Goal: Feedback & Contribution: Submit feedback/report problem

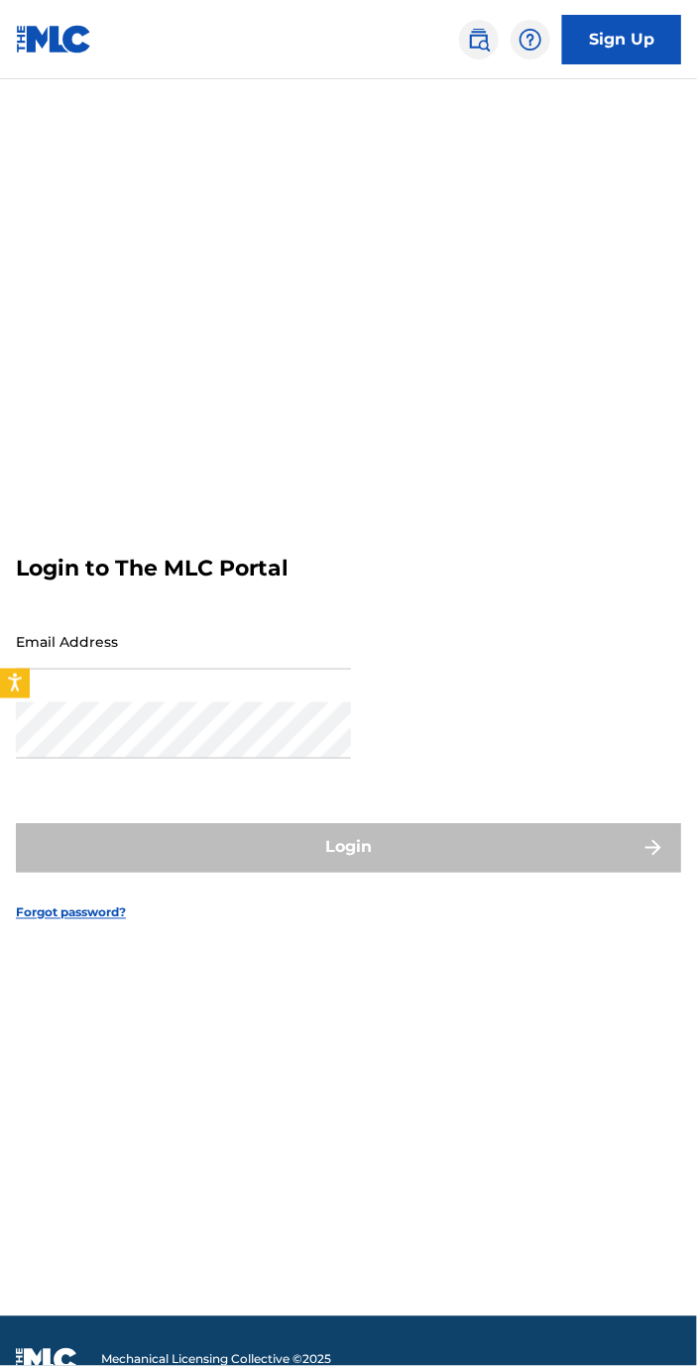
click at [321, 670] on input "Email Address" at bounding box center [183, 641] width 335 height 56
click at [443, 873] on div "Login" at bounding box center [348, 848] width 665 height 50
click at [434, 873] on div "Login" at bounding box center [348, 848] width 665 height 50
click at [179, 670] on input "Email Address" at bounding box center [183, 641] width 335 height 56
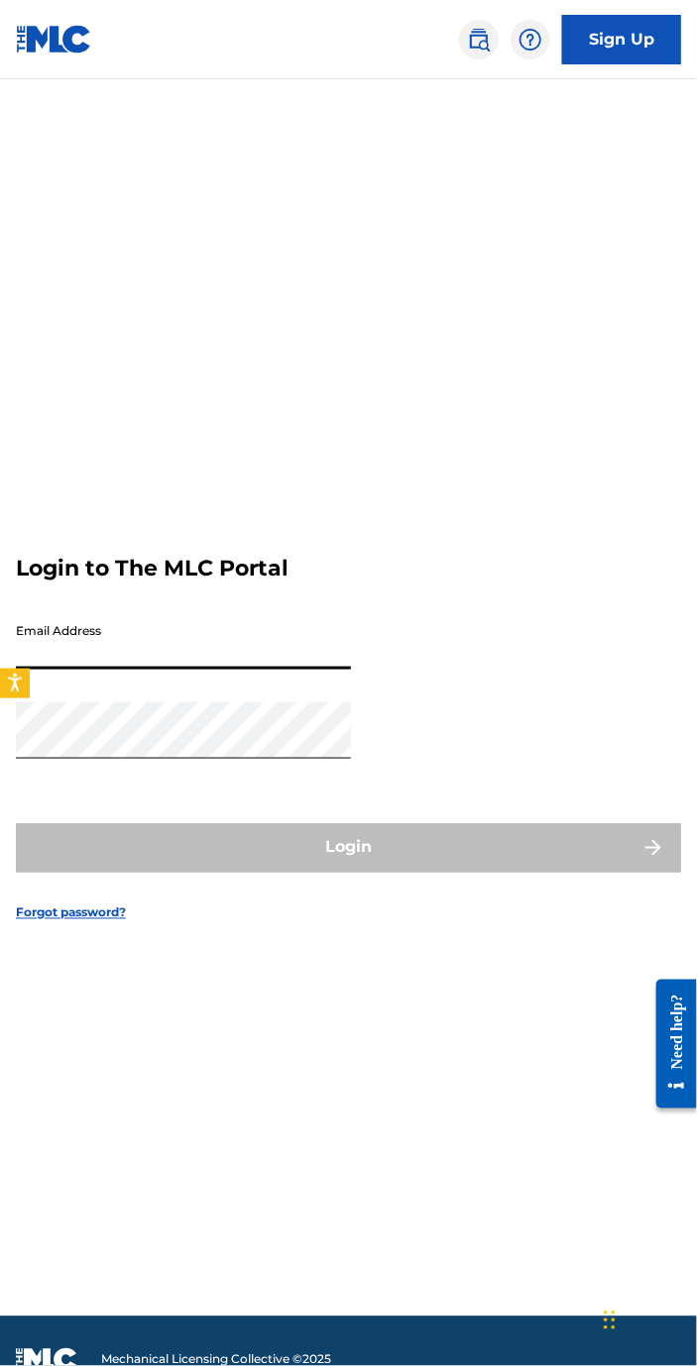
click at [183, 670] on input "Email Address" at bounding box center [183, 641] width 335 height 56
click at [192, 670] on input "Email Address" at bounding box center [183, 641] width 335 height 56
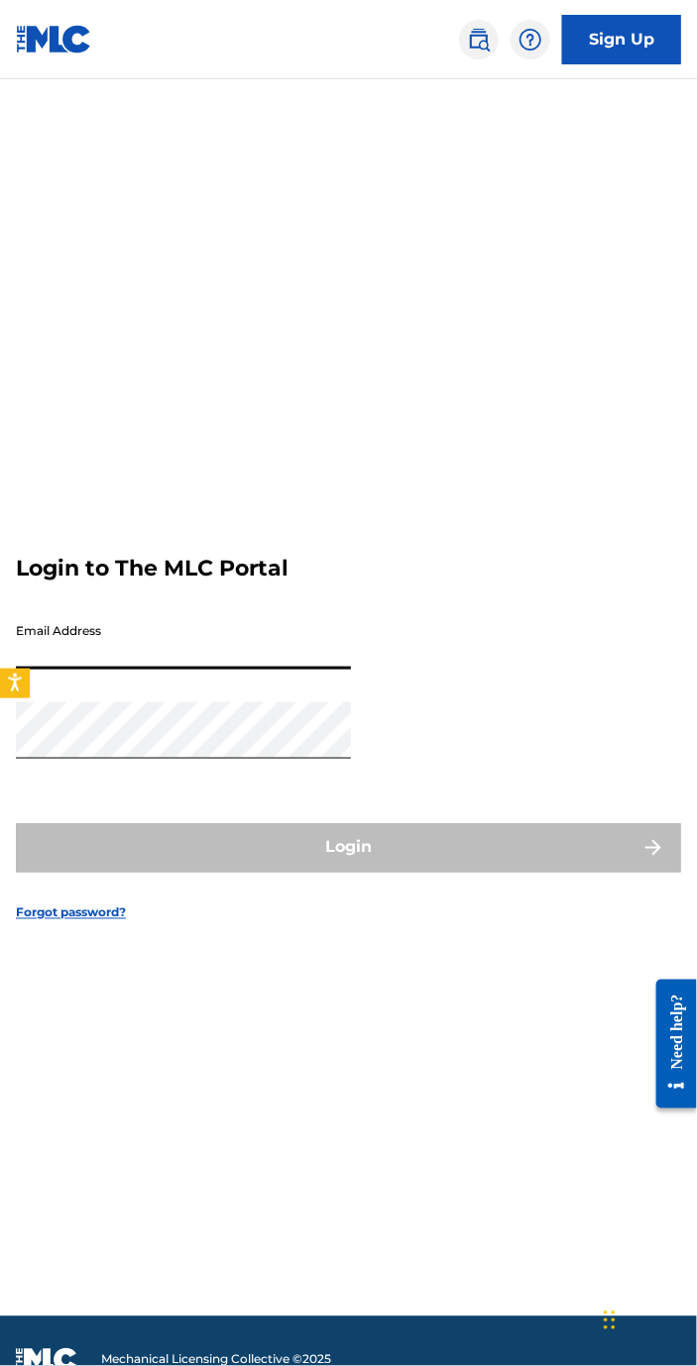
click at [204, 670] on input "Email Address" at bounding box center [183, 641] width 335 height 56
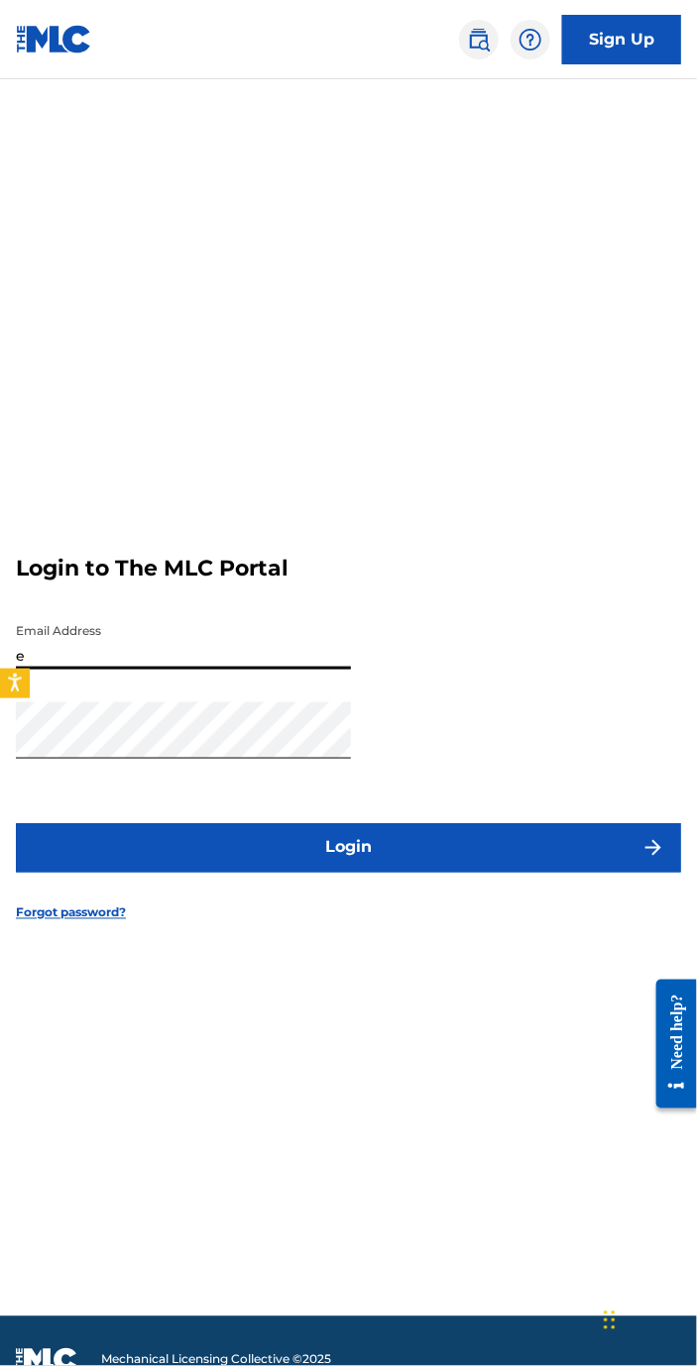
type input "[EMAIL_ADDRESS][DOMAIN_NAME]"
click at [393, 873] on button "Login" at bounding box center [348, 848] width 665 height 50
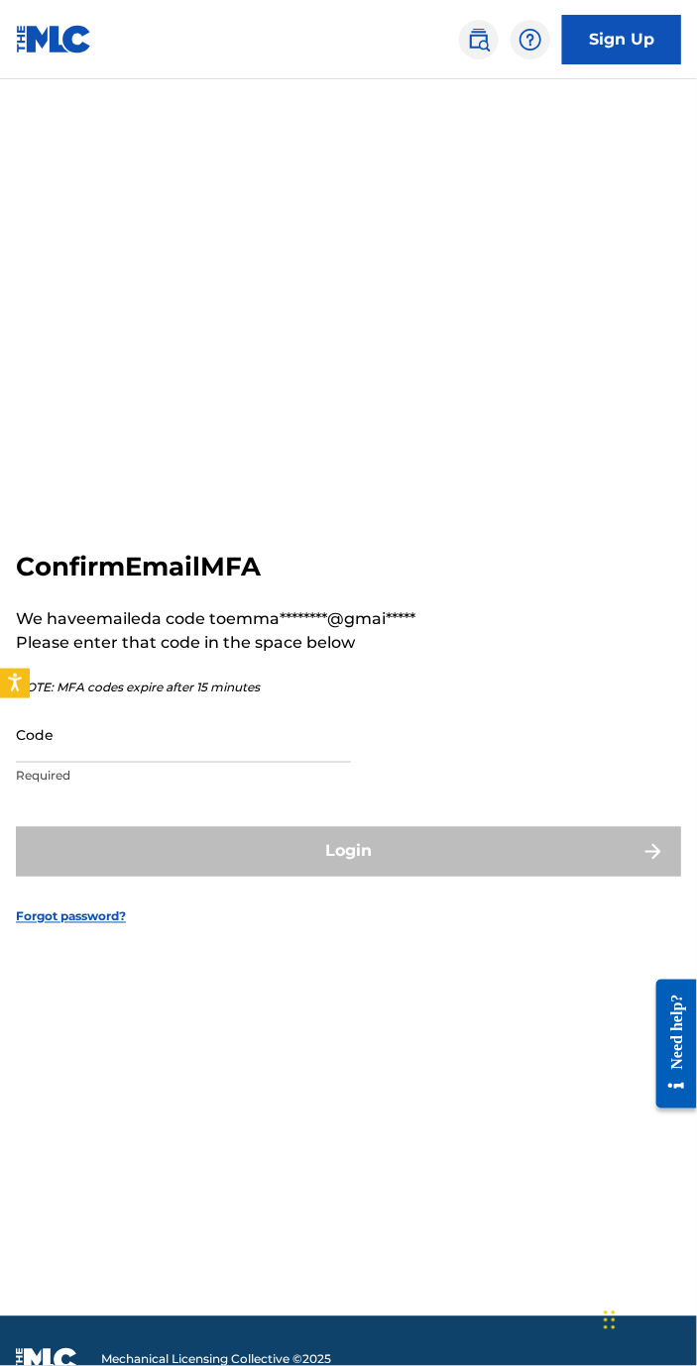
click at [159, 763] on input "Code" at bounding box center [183, 735] width 335 height 56
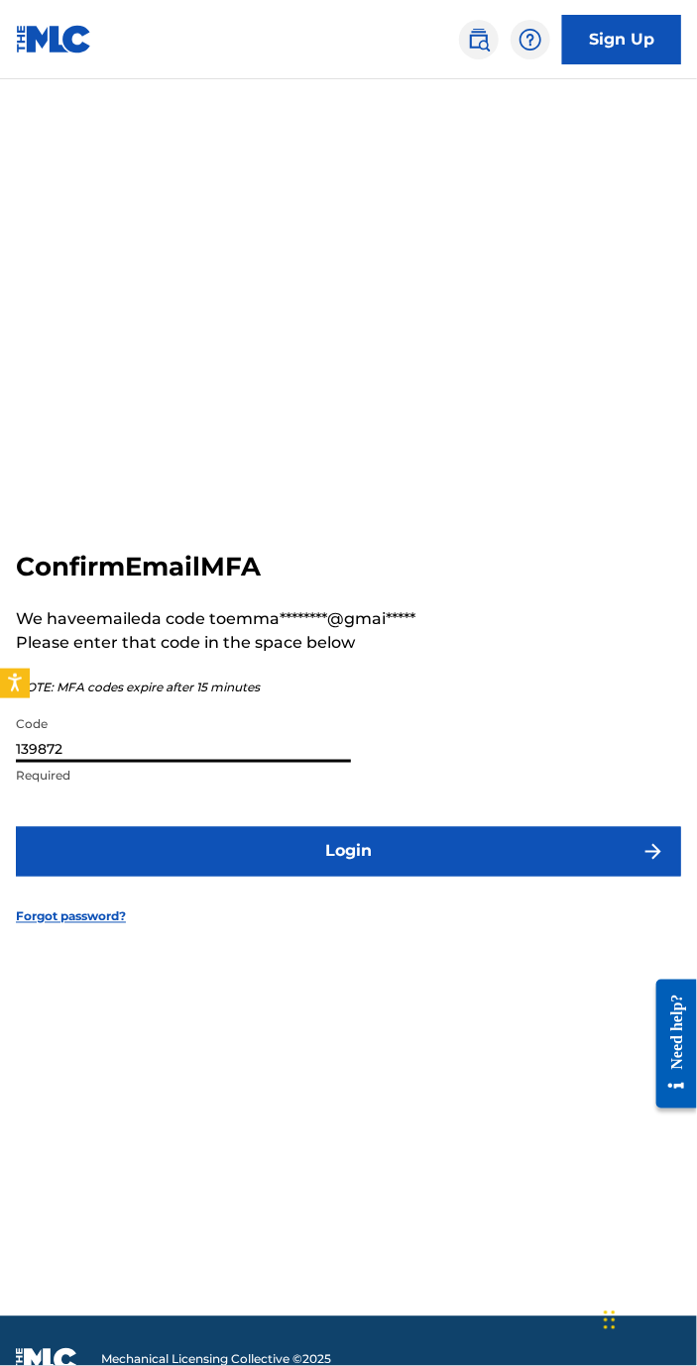
type input "139872"
click at [433, 877] on button "Login" at bounding box center [348, 852] width 665 height 50
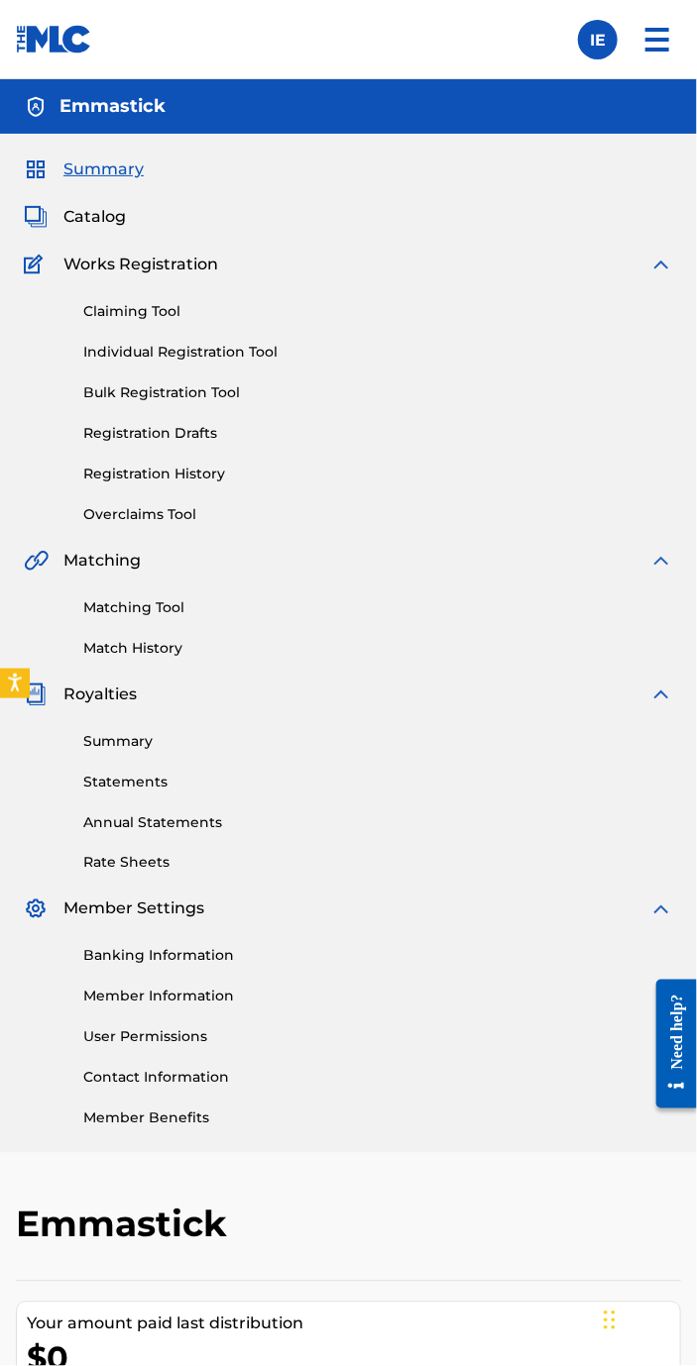
click at [652, 40] on img at bounding box center [657, 40] width 48 height 48
click at [592, 51] on label at bounding box center [598, 40] width 40 height 40
click at [598, 40] on input "IE Isreal Emmanuel emmastick001@gmail.com Notification Preferences Profile Log …" at bounding box center [598, 40] width 0 height 0
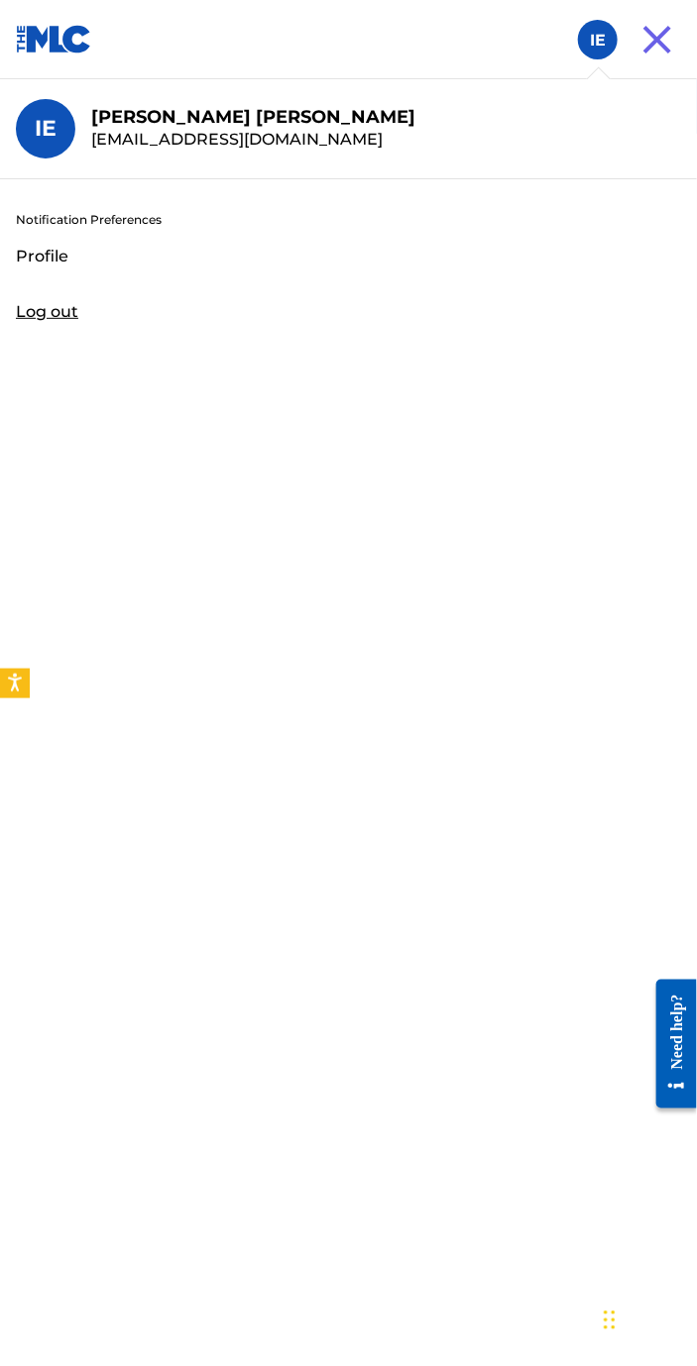
click at [54, 247] on div "Member IE IE Isreal Emmanuel emmastick001@gmail.com Notification Preferences Pr…" at bounding box center [348, 1235] width 697 height 2470
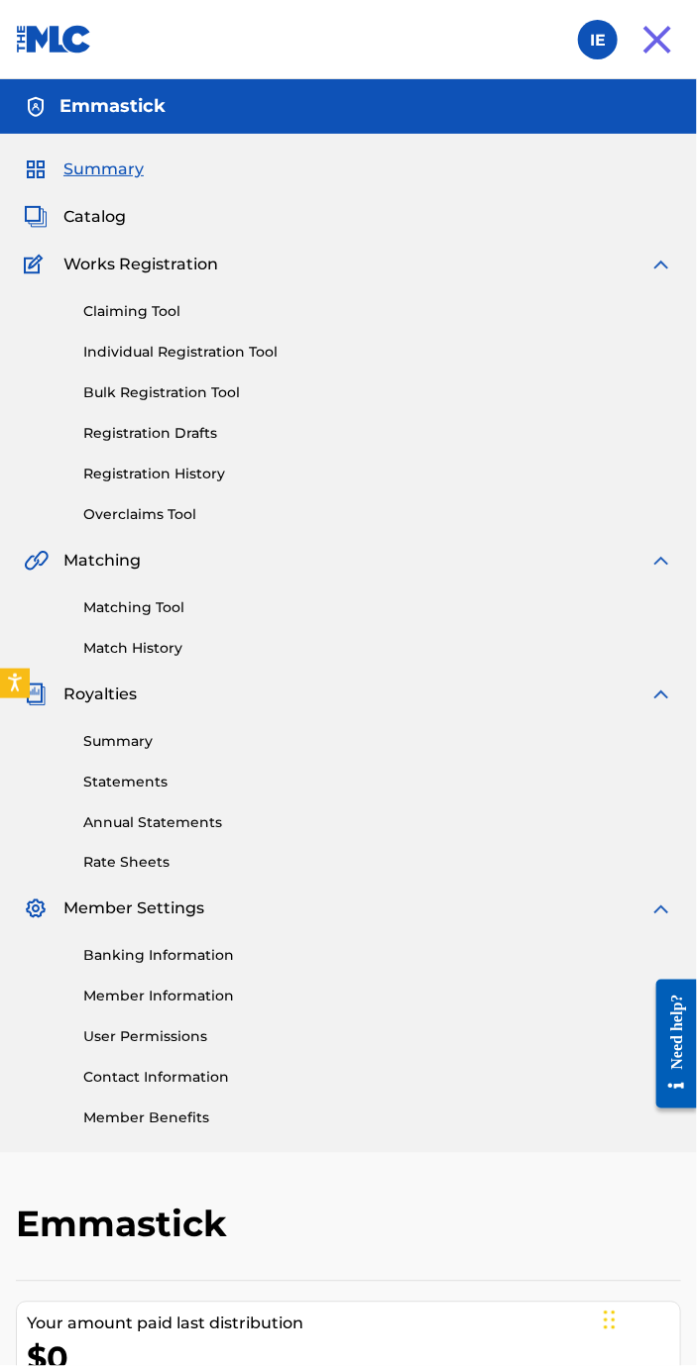
click at [189, 998] on link "Member Information" at bounding box center [378, 997] width 590 height 21
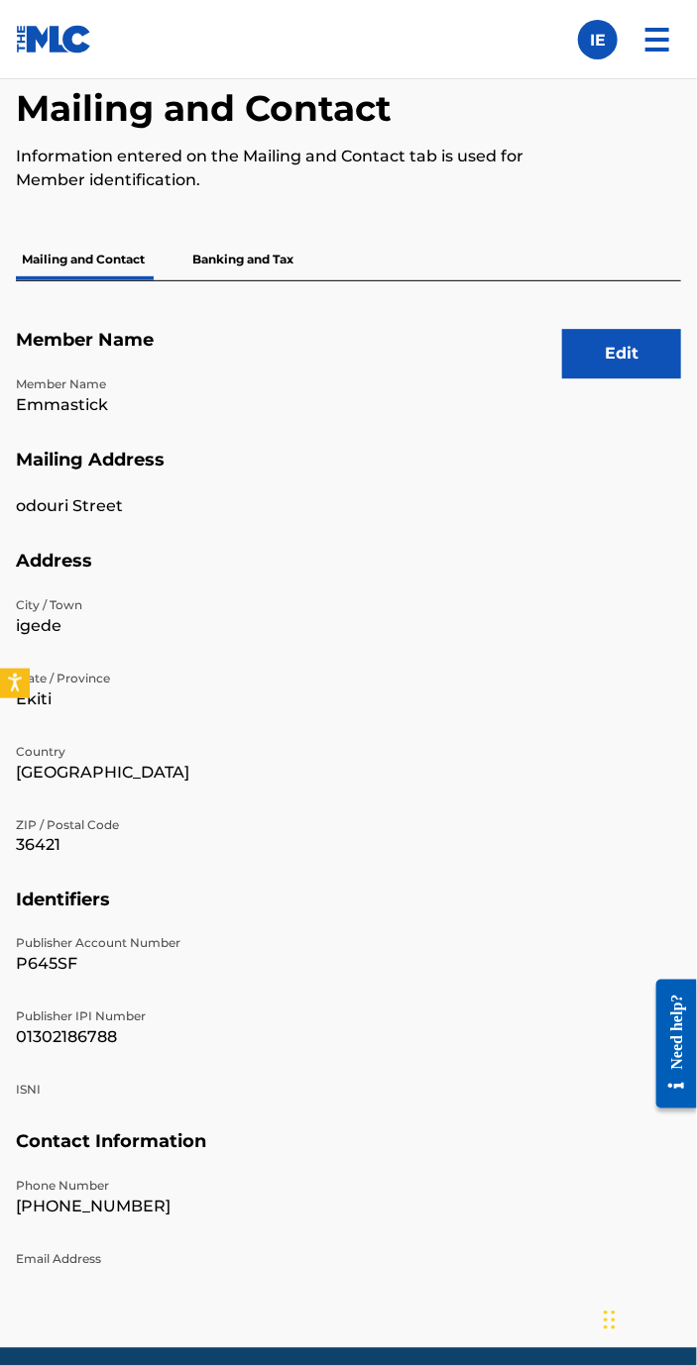
scroll to position [1088, 0]
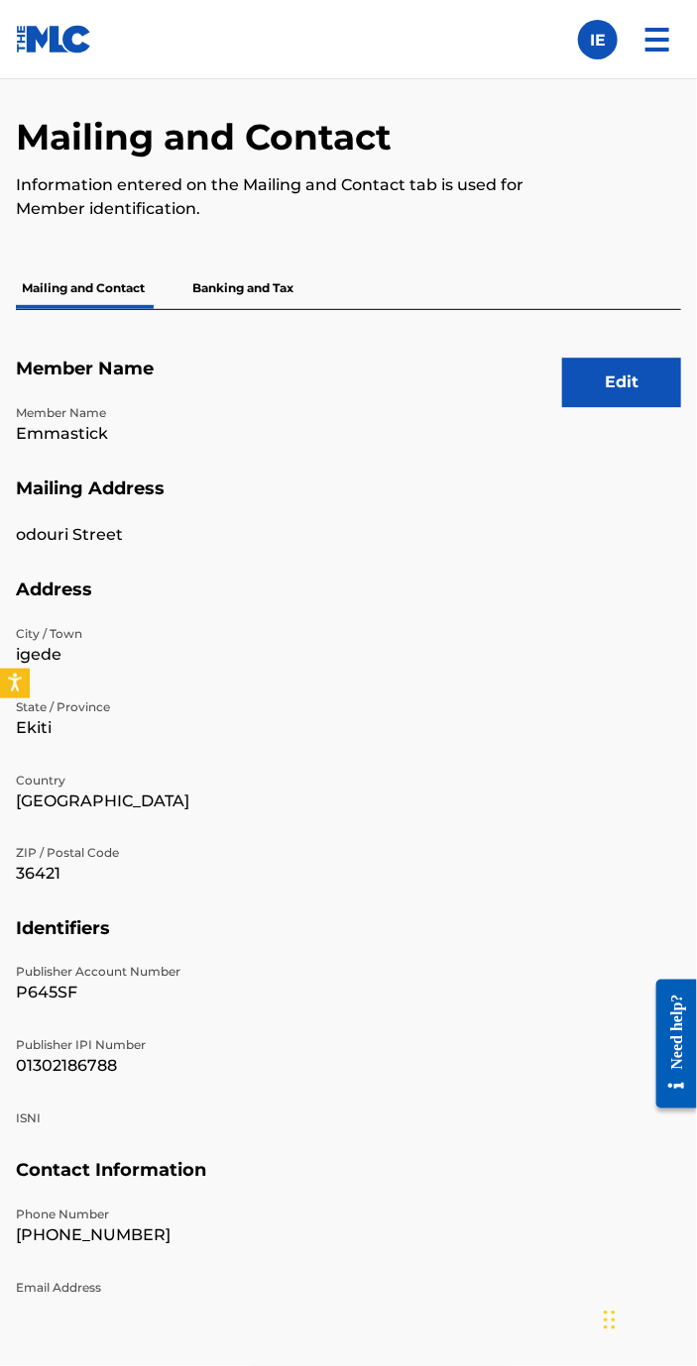
click at [616, 382] on button "Edit" at bounding box center [621, 383] width 119 height 50
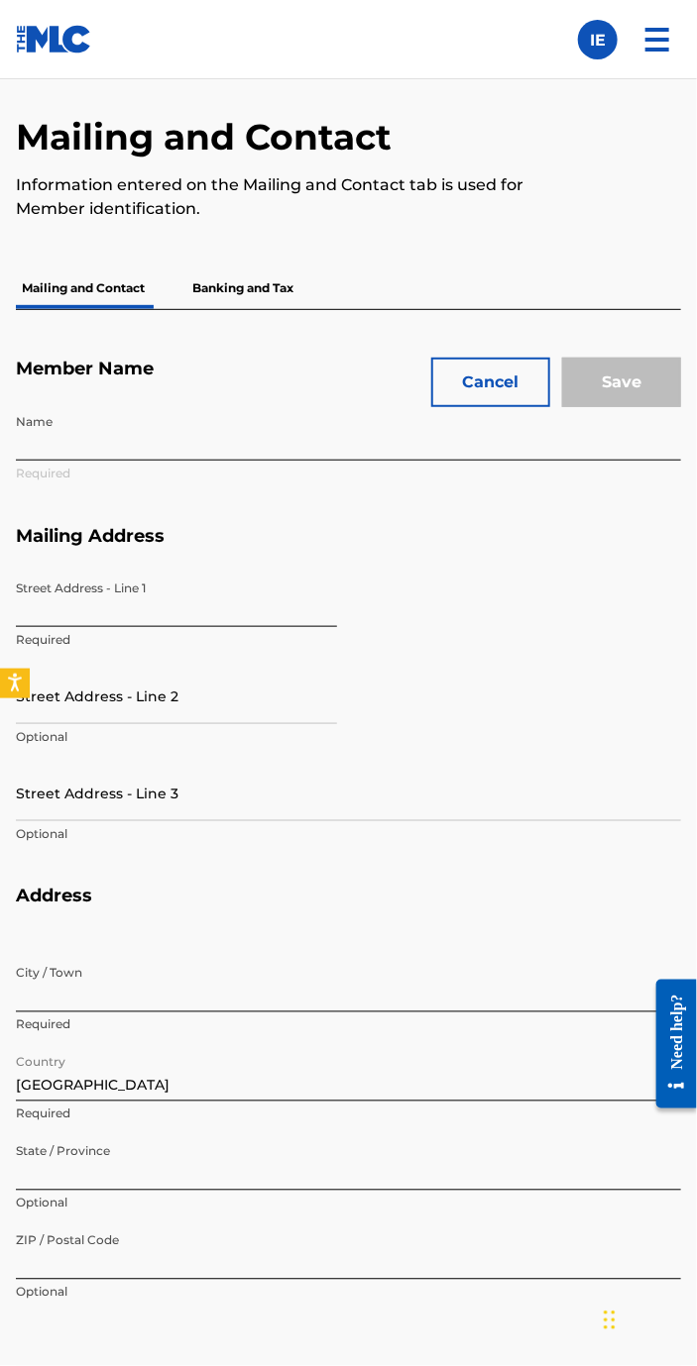
type input "Emmastick"
type input "odouri Street"
type input "igede"
type input "Ekiti"
type input "36421"
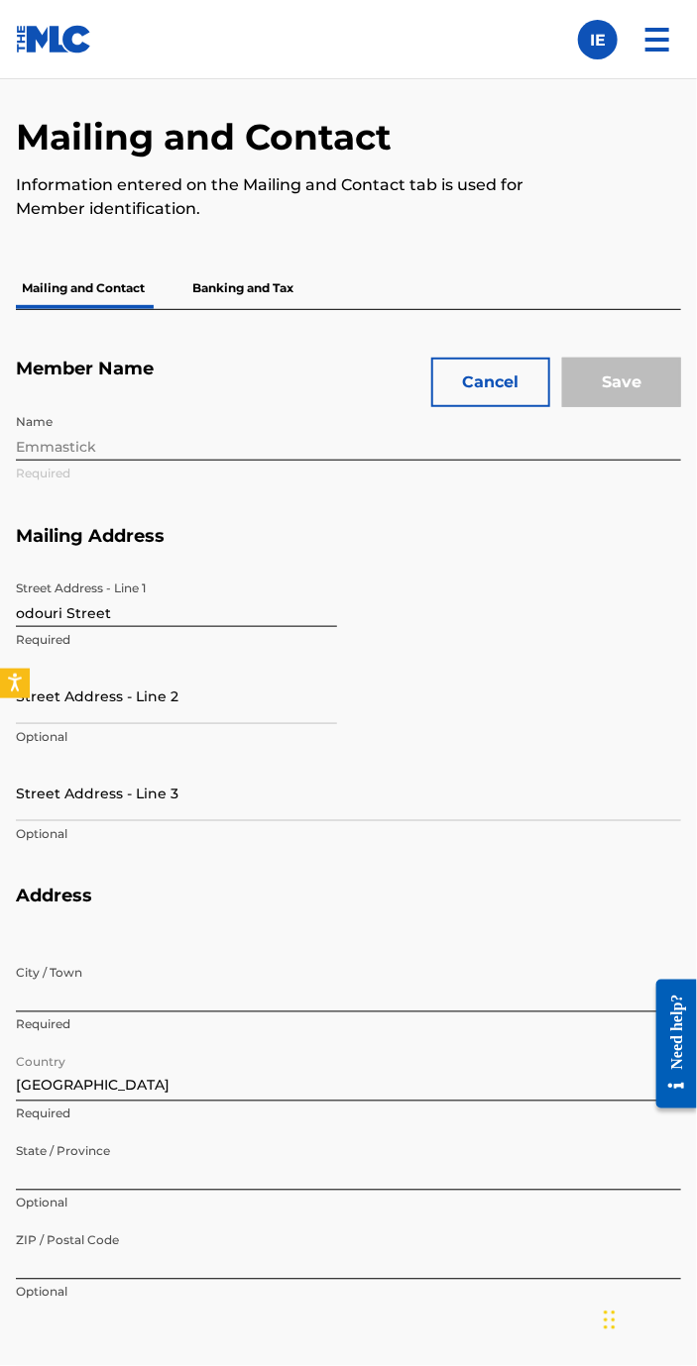
type input "P645SF"
type input "01302186788"
type input "09031221220"
click at [234, 448] on div "Name Emmastick Required" at bounding box center [348, 464] width 665 height 121
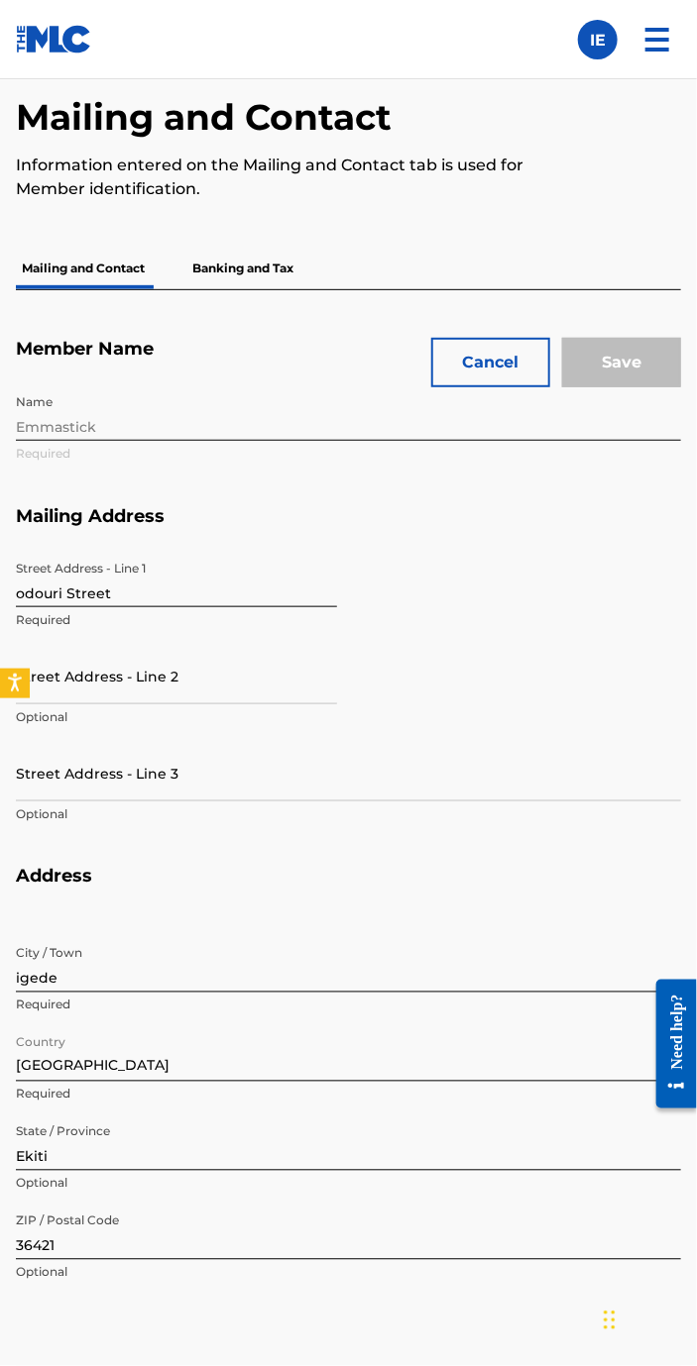
scroll to position [1111, 0]
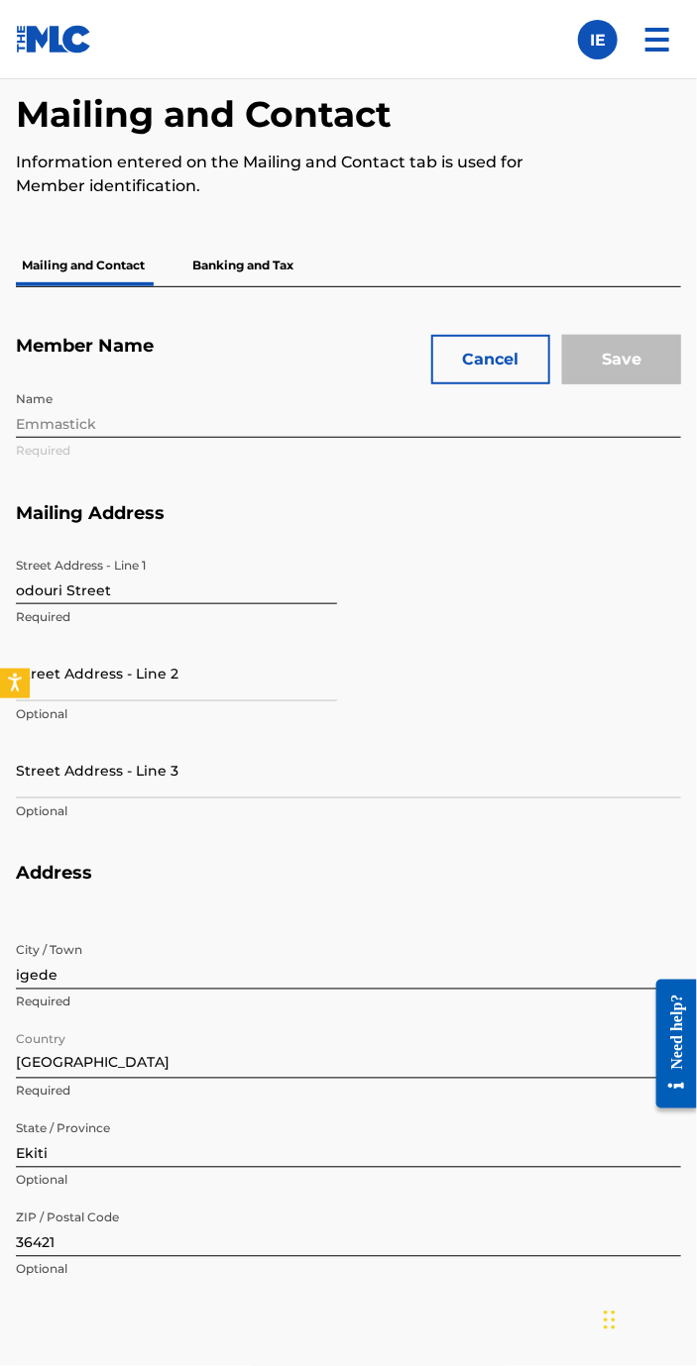
click at [112, 416] on div "Name Emmastick Required" at bounding box center [348, 441] width 665 height 121
click at [307, 433] on div "Name Emmastick Required" at bounding box center [348, 441] width 665 height 121
click at [306, 433] on div "Name Emmastick Required" at bounding box center [348, 441] width 665 height 121
click at [486, 355] on button "Cancel" at bounding box center [490, 360] width 119 height 50
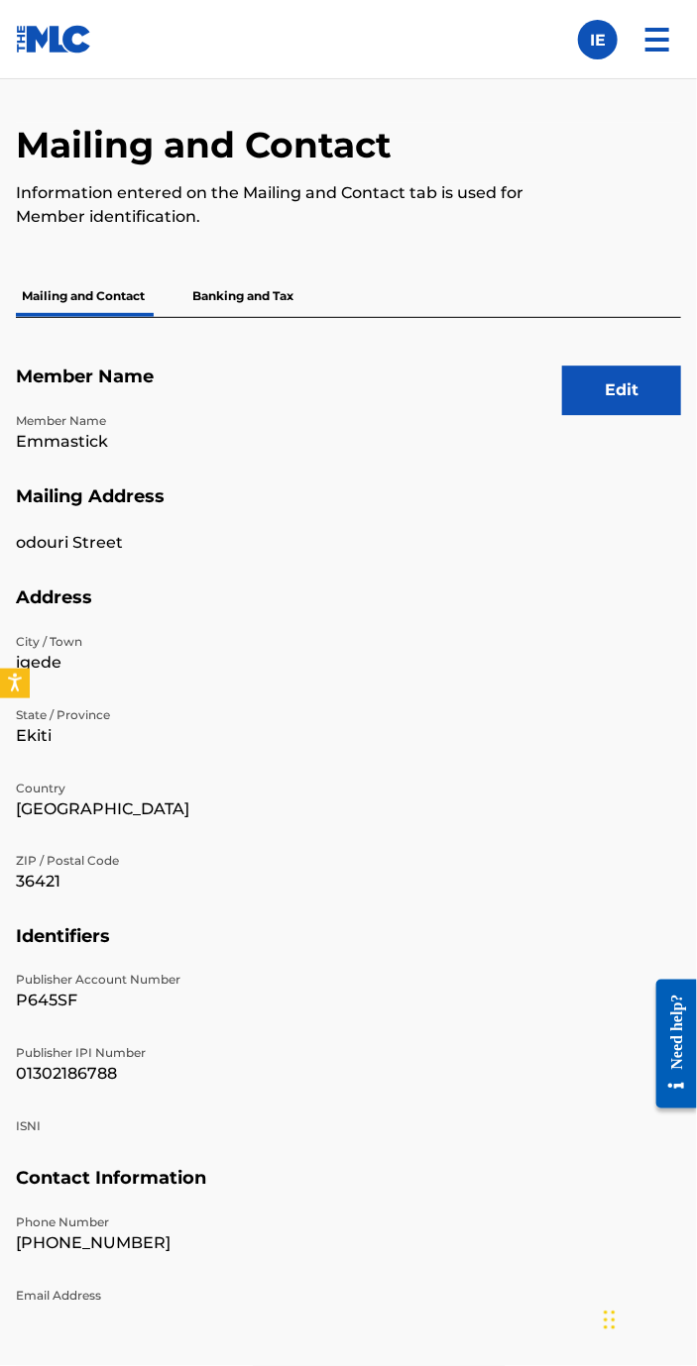
scroll to position [0, 0]
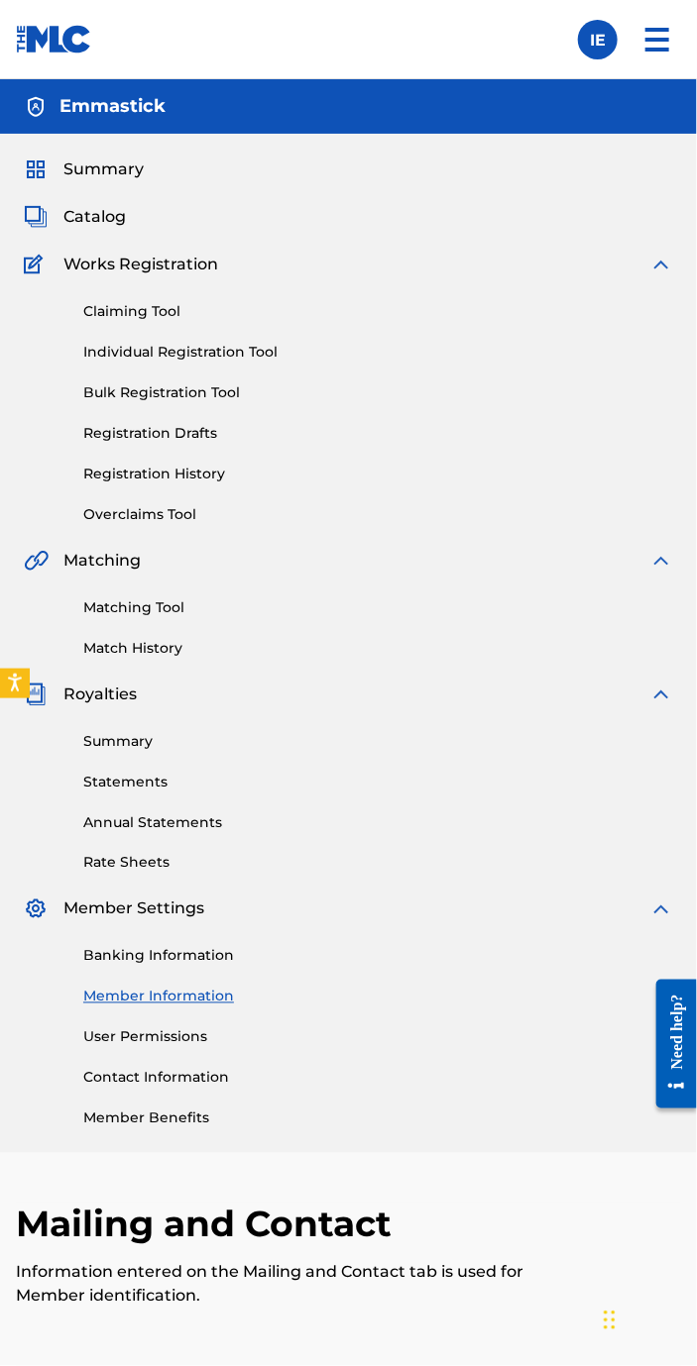
click at [594, 44] on label at bounding box center [598, 40] width 40 height 40
click at [598, 40] on input "IE Isreal Emmanuel emmastick001@gmail.com Notification Preferences Profile Log …" at bounding box center [598, 40] width 0 height 0
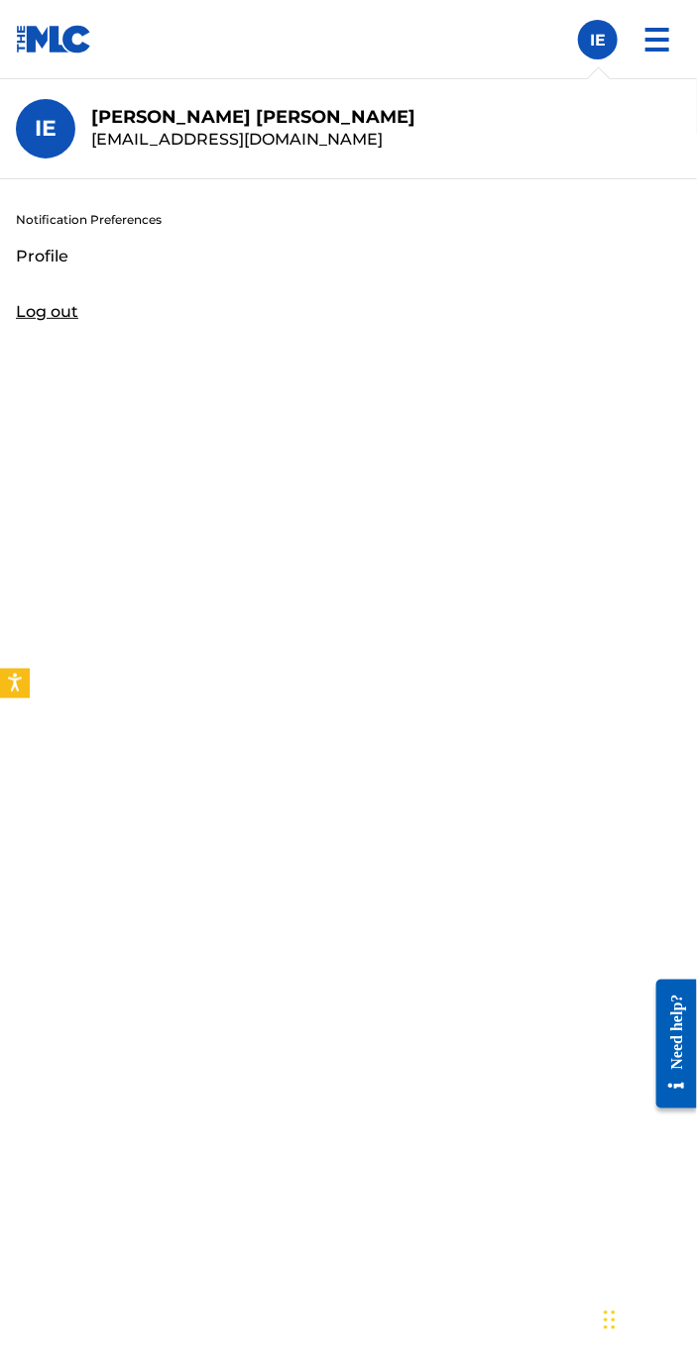
click at [369, 150] on div "Member IE IE Isreal Emmanuel emmastick001@gmail.com Notification Preferences Pr…" at bounding box center [348, 1297] width 697 height 2594
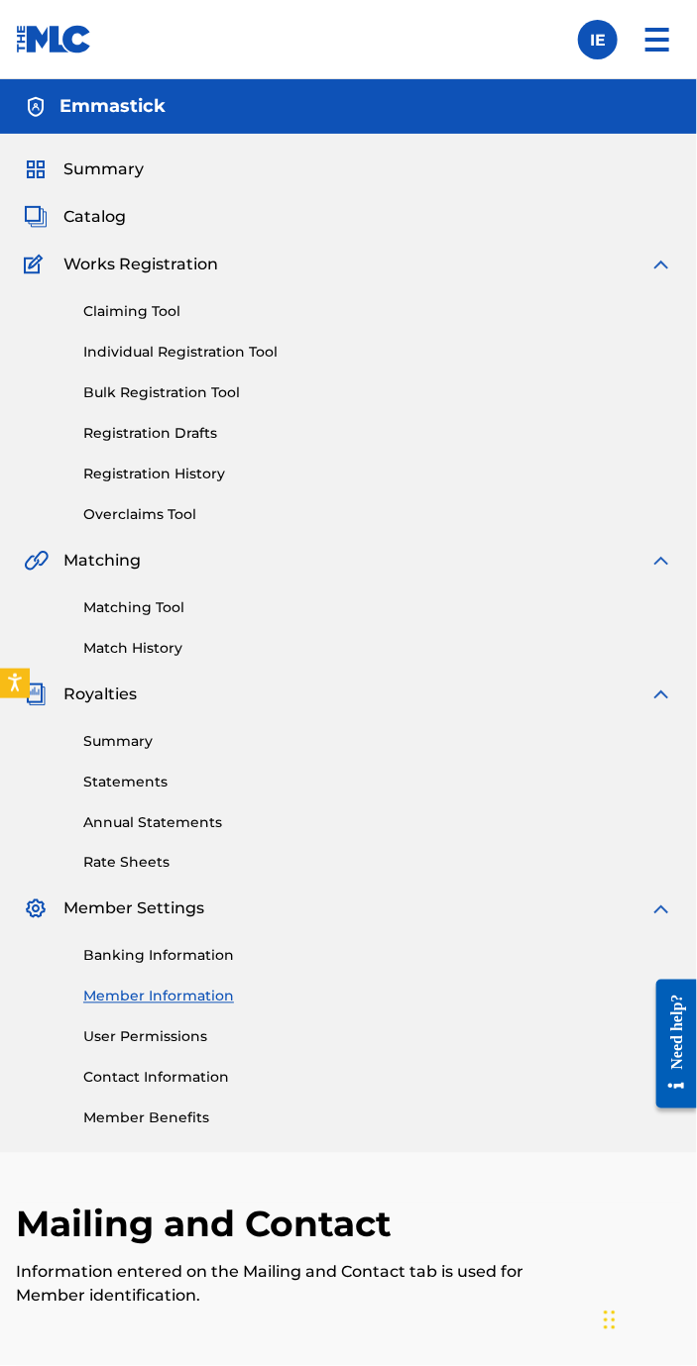
click at [653, 58] on img at bounding box center [657, 40] width 48 height 48
click at [652, 39] on img at bounding box center [657, 40] width 48 height 48
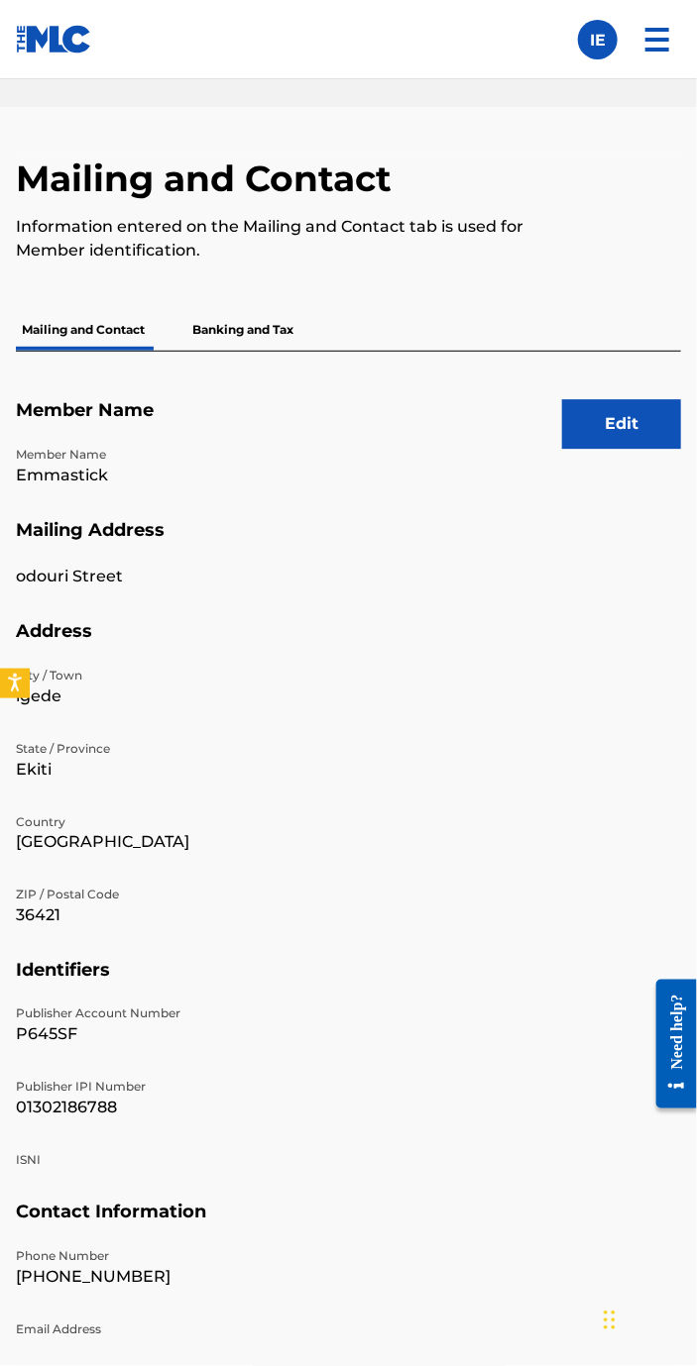
scroll to position [1133, 0]
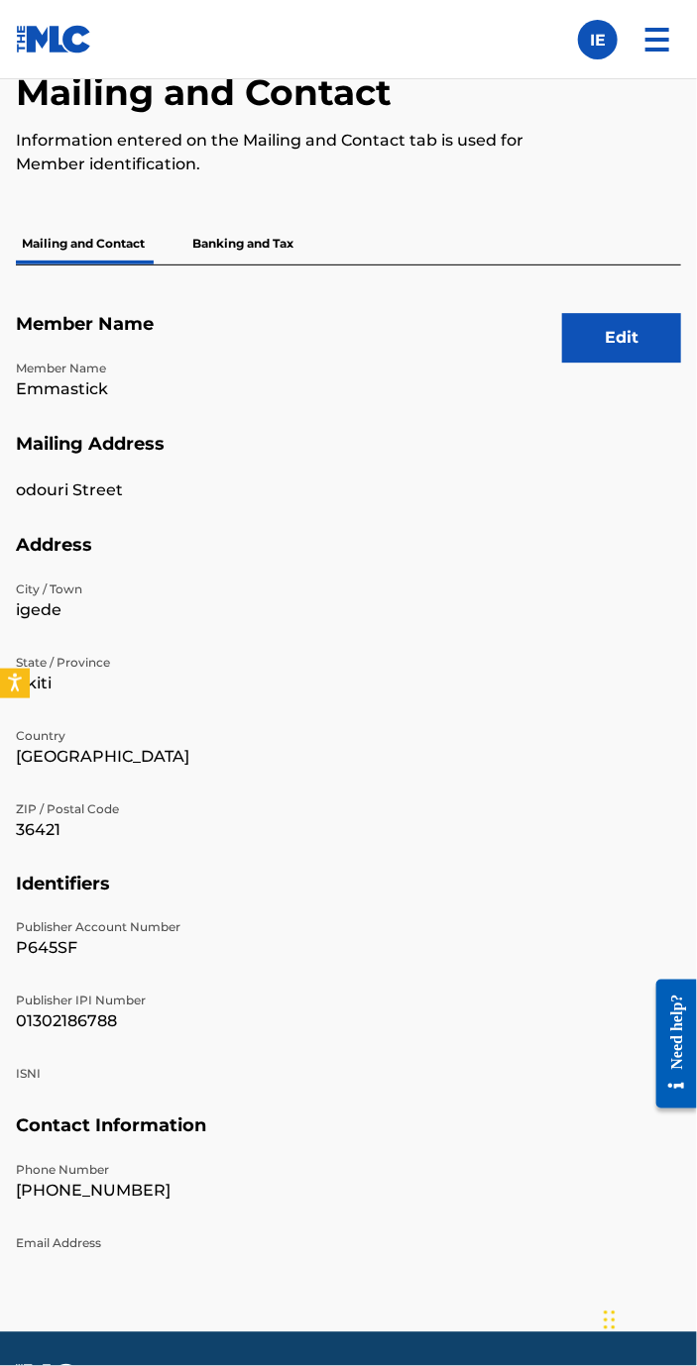
click at [668, 1085] on div "Open Resource Center" at bounding box center [676, 1085] width 16 height 16
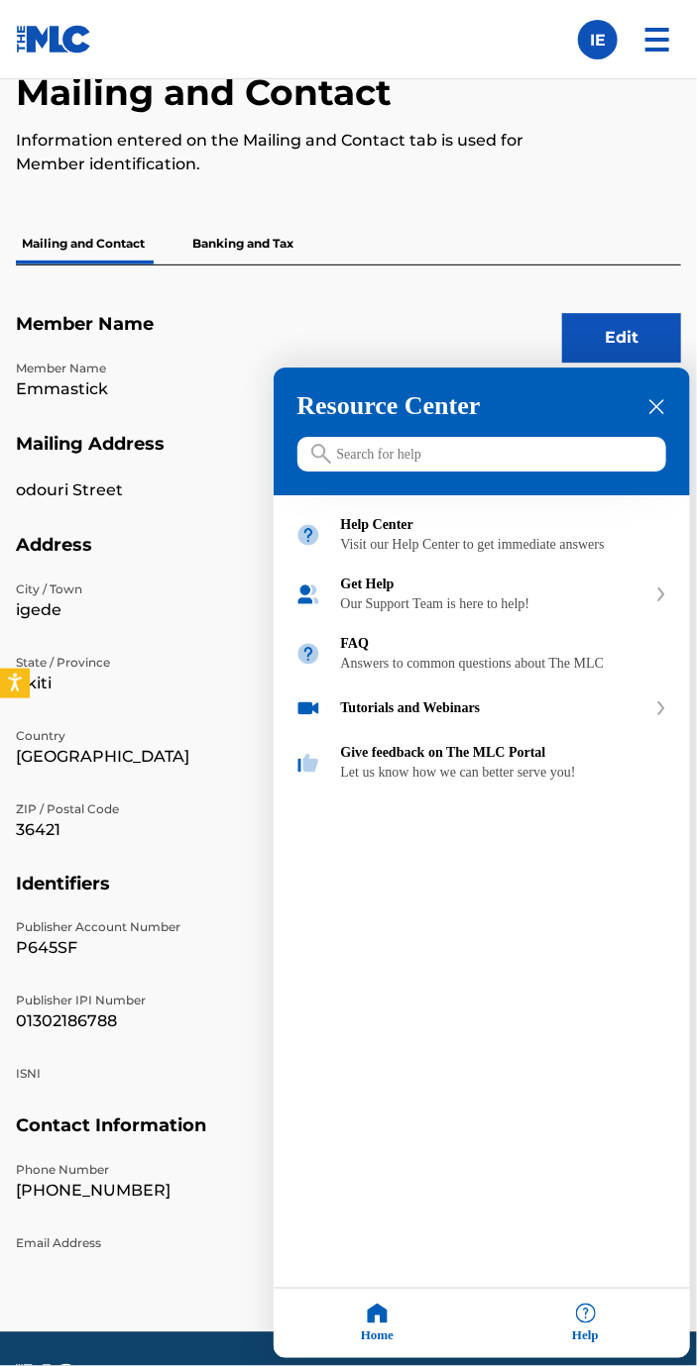
click at [542, 473] on input "Search for help" at bounding box center [481, 455] width 369 height 35
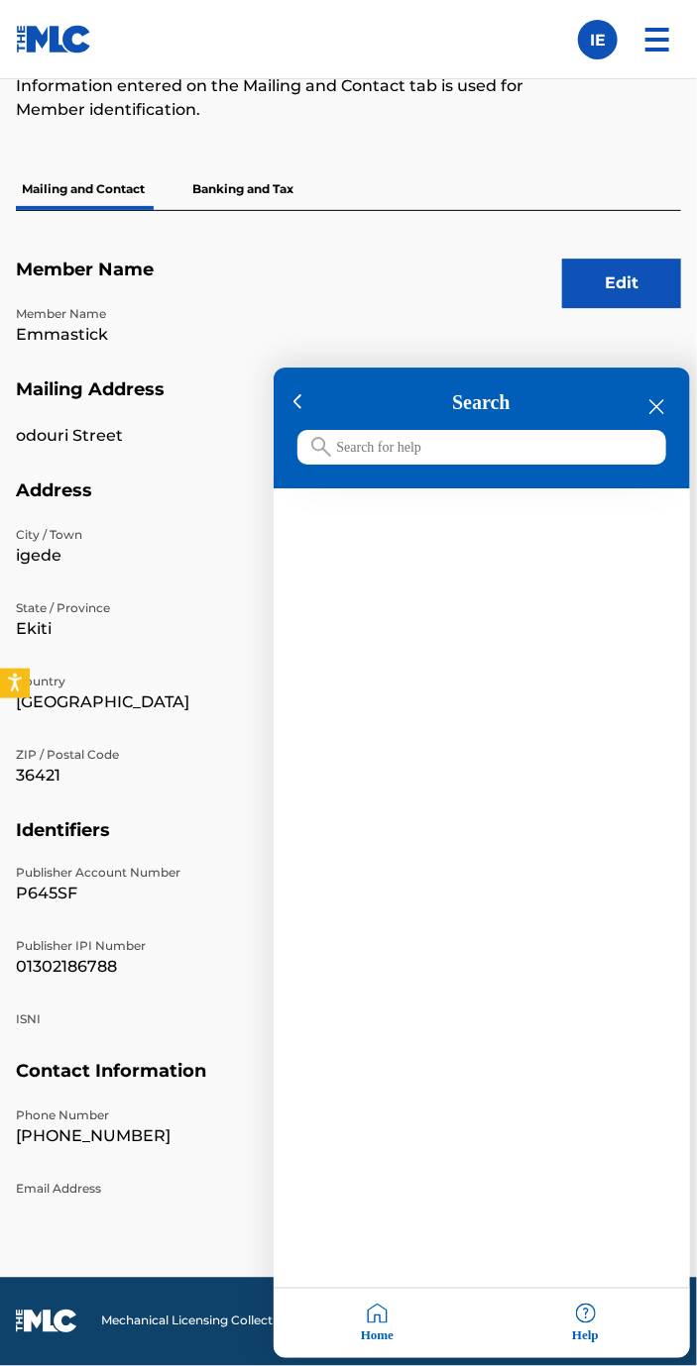
scroll to position [1211, 0]
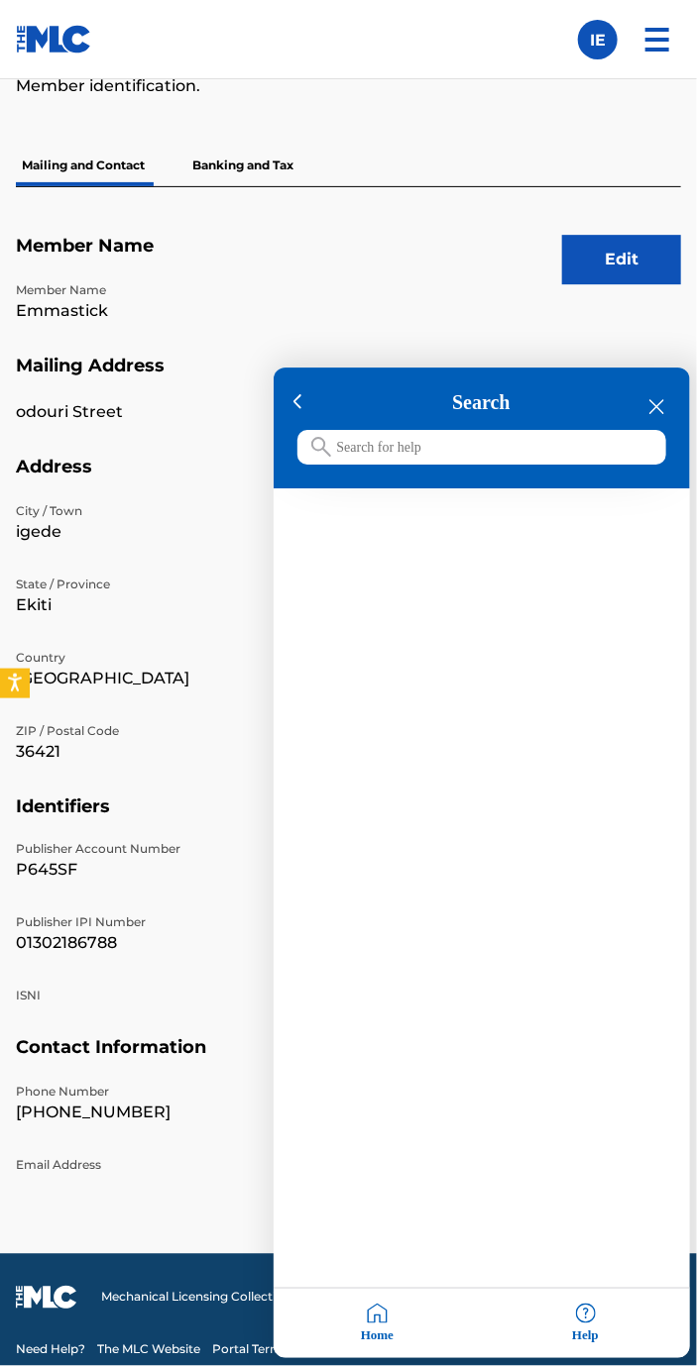
type input "H"
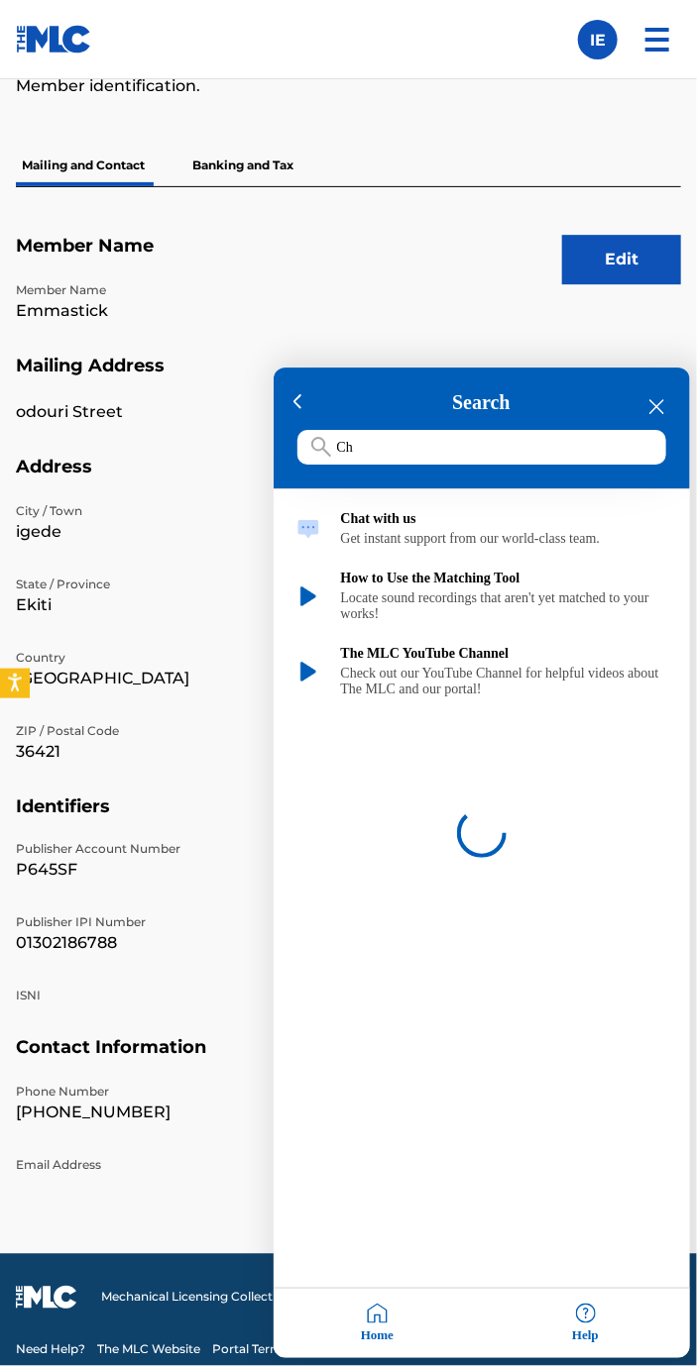
type input "C"
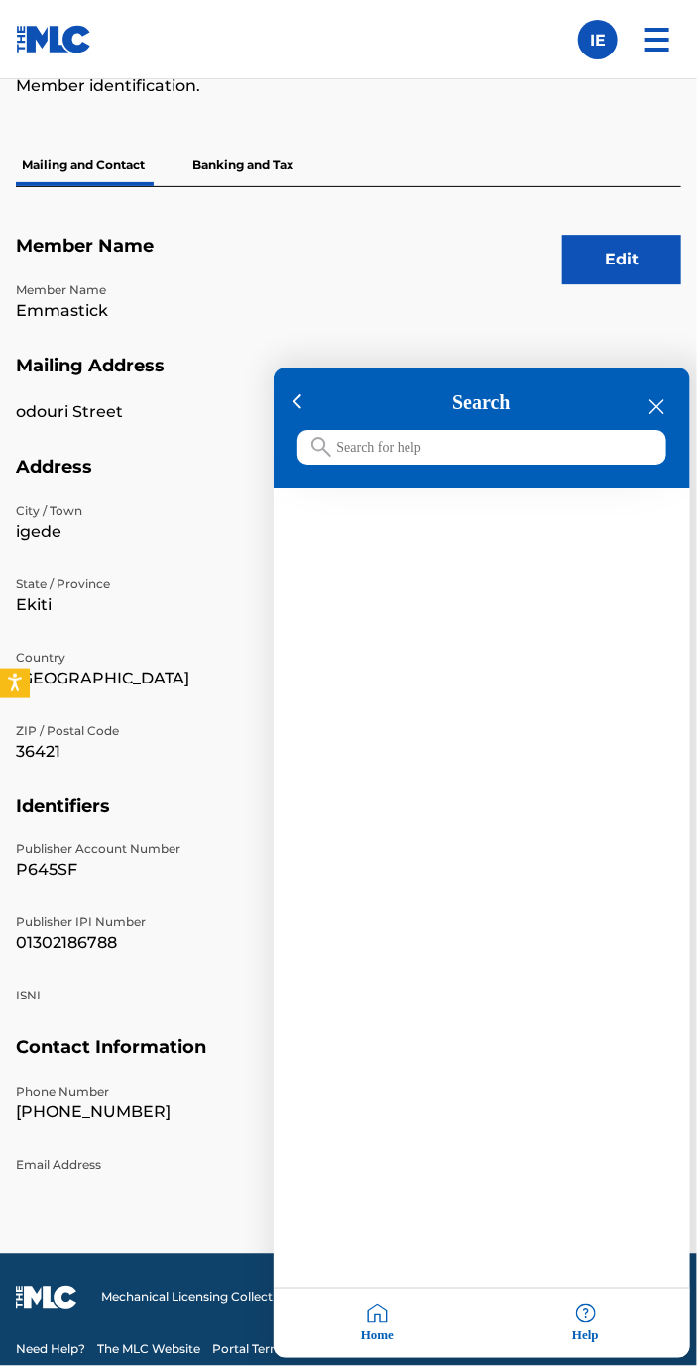
click at [644, 407] on h3 "Search" at bounding box center [481, 403] width 369 height 23
click at [289, 395] on div at bounding box center [297, 403] width 29 height 36
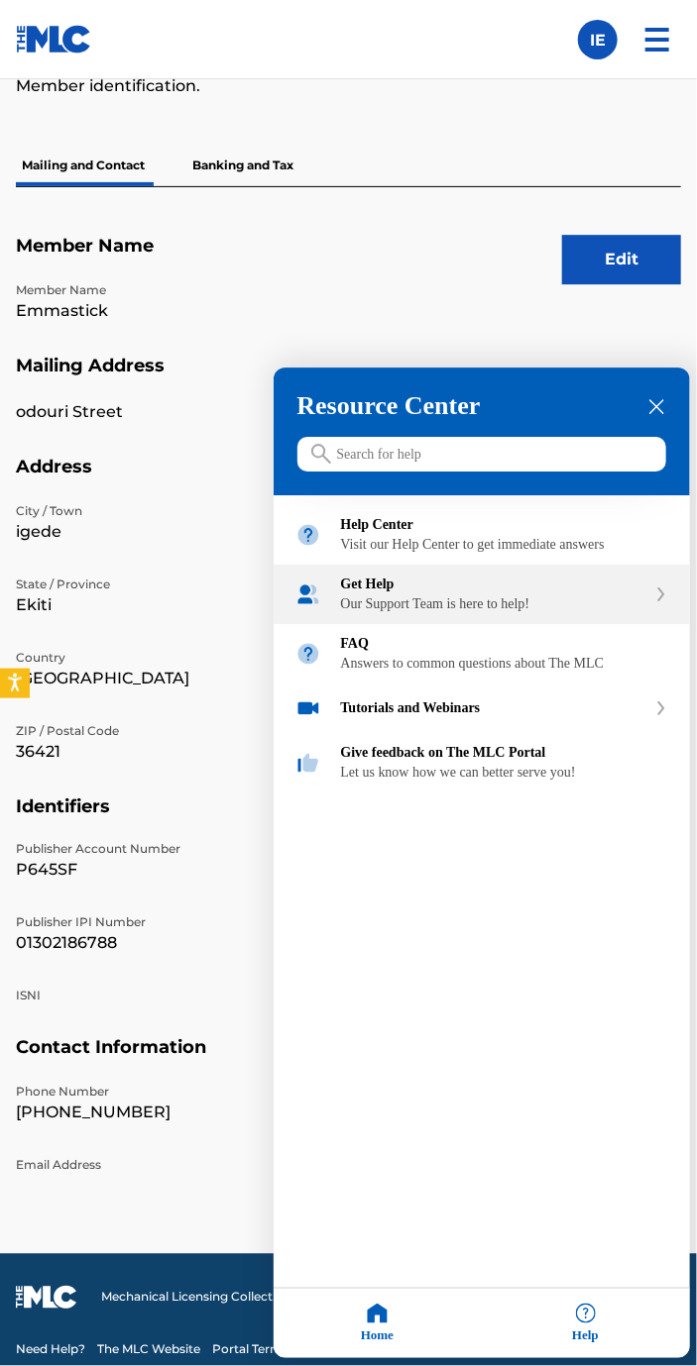
click at [581, 625] on div "Get Help Our Support Team is here to help!" at bounding box center [481, 595] width 416 height 59
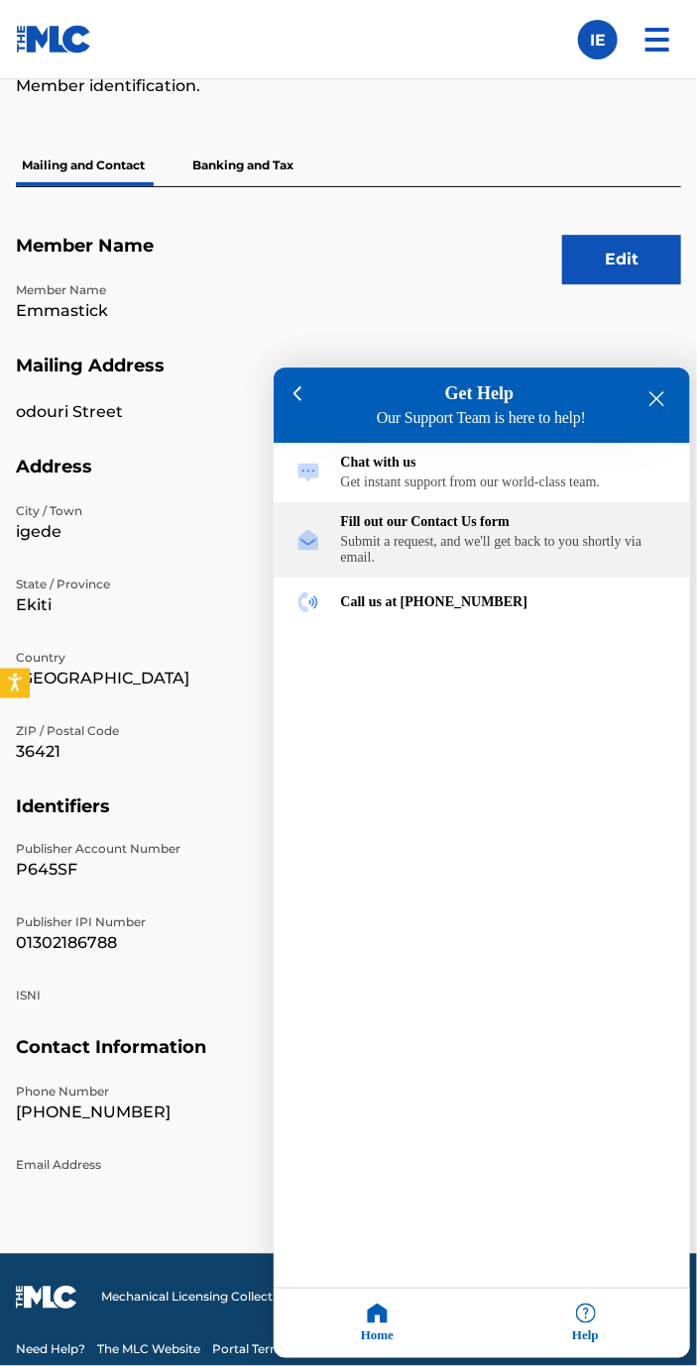
click at [524, 565] on div "Submit a request, and we'll get back to you shortly via email." at bounding box center [504, 551] width 327 height 32
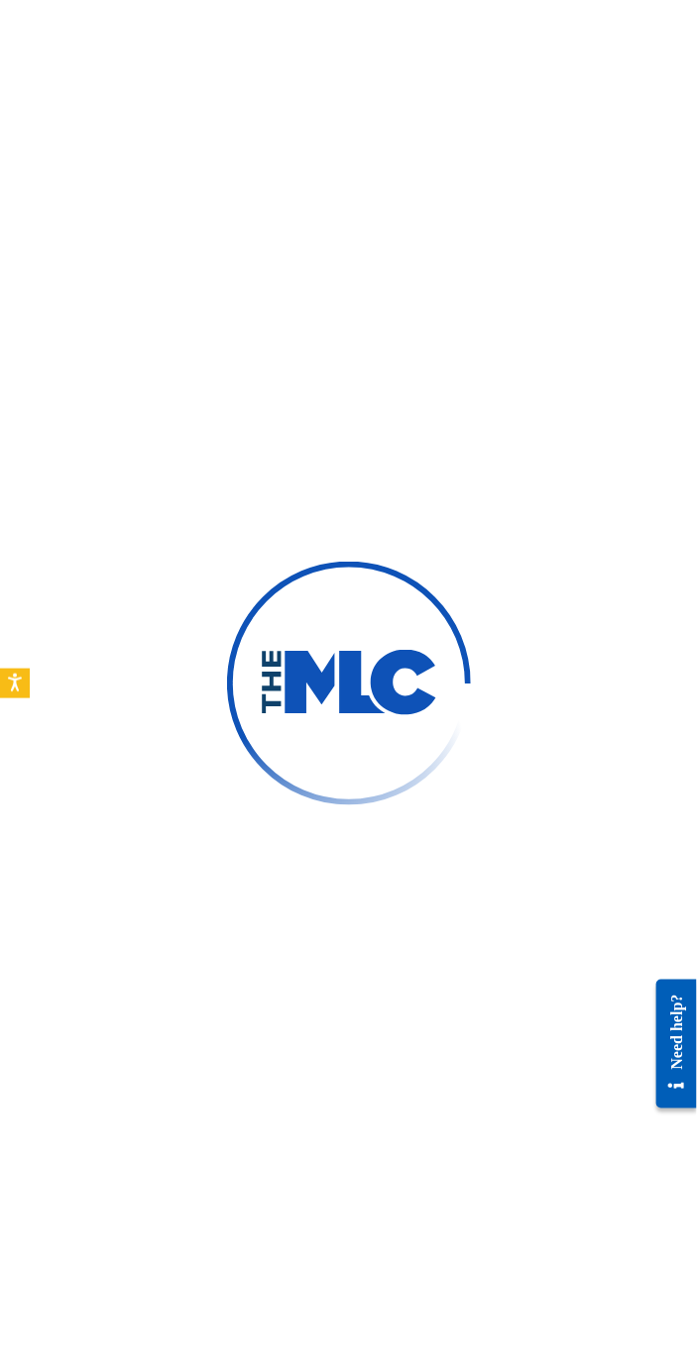
scroll to position [131, 0]
click at [684, 1064] on div "Need help?" at bounding box center [675, 1031] width 27 height 75
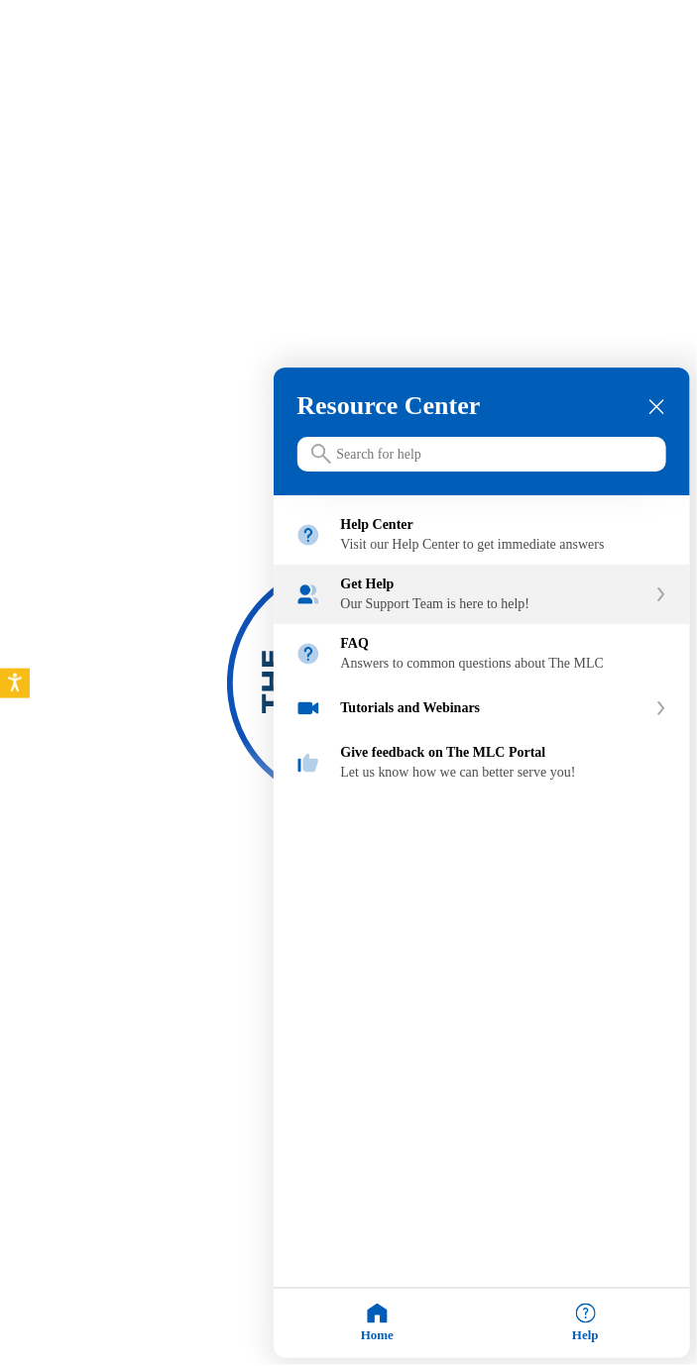
click at [569, 613] on div "Our Support Team is here to help!" at bounding box center [493, 606] width 305 height 16
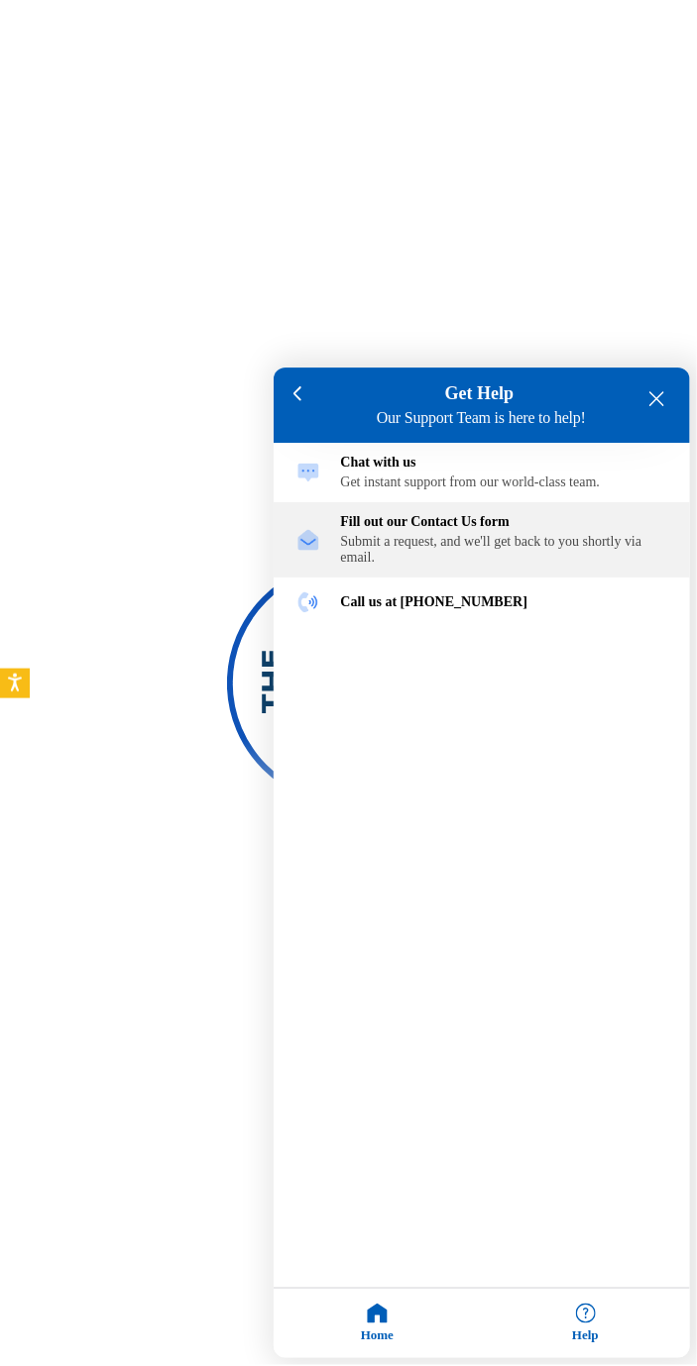
click at [555, 546] on div "Submit a request, and we'll get back to you shortly via email." at bounding box center [504, 551] width 327 height 32
click at [465, 552] on div "Submit a request, and we'll get back to you shortly via email." at bounding box center [504, 551] width 327 height 32
click at [499, 555] on div "Submit a request, and we'll get back to you shortly via email." at bounding box center [504, 551] width 327 height 32
click at [499, 554] on div "Submit a request, and we'll get back to you shortly via email." at bounding box center [504, 551] width 327 height 32
click at [511, 559] on div "Submit a request, and we'll get back to you shortly via email." at bounding box center [504, 551] width 327 height 32
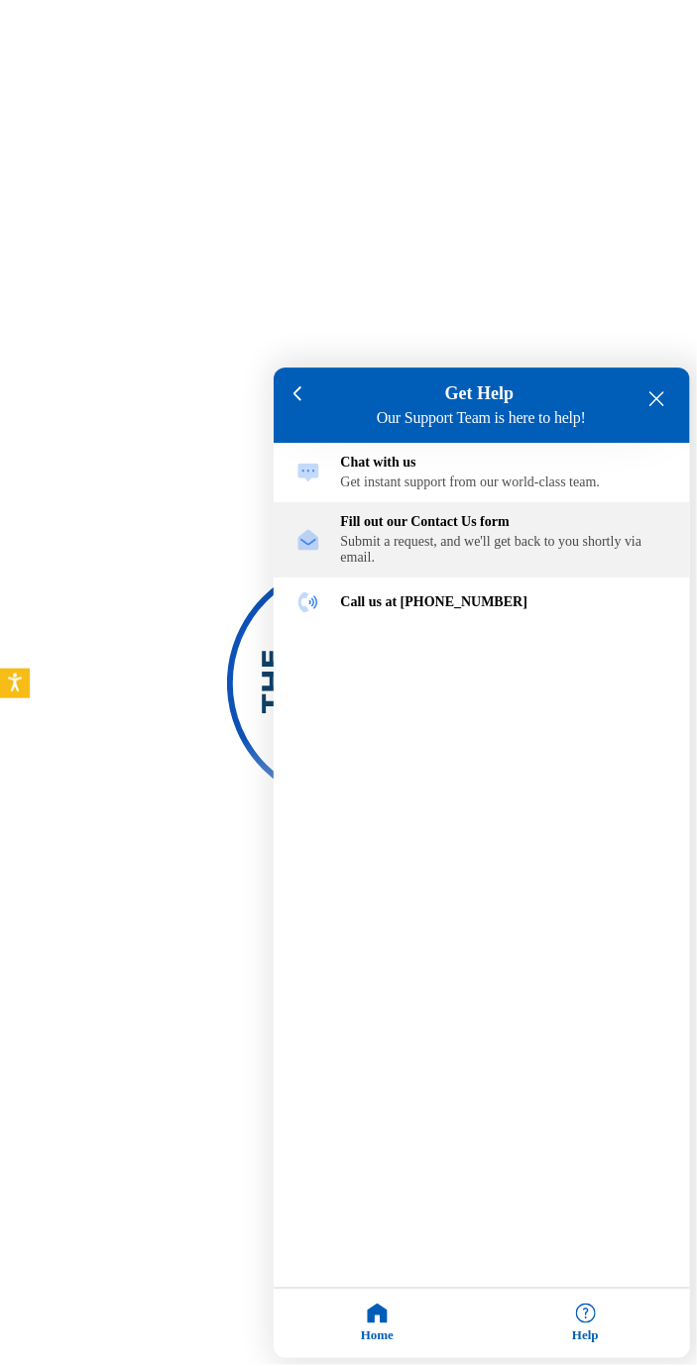
click at [509, 567] on div "Submit a request, and we'll get back to you shortly via email." at bounding box center [504, 551] width 327 height 32
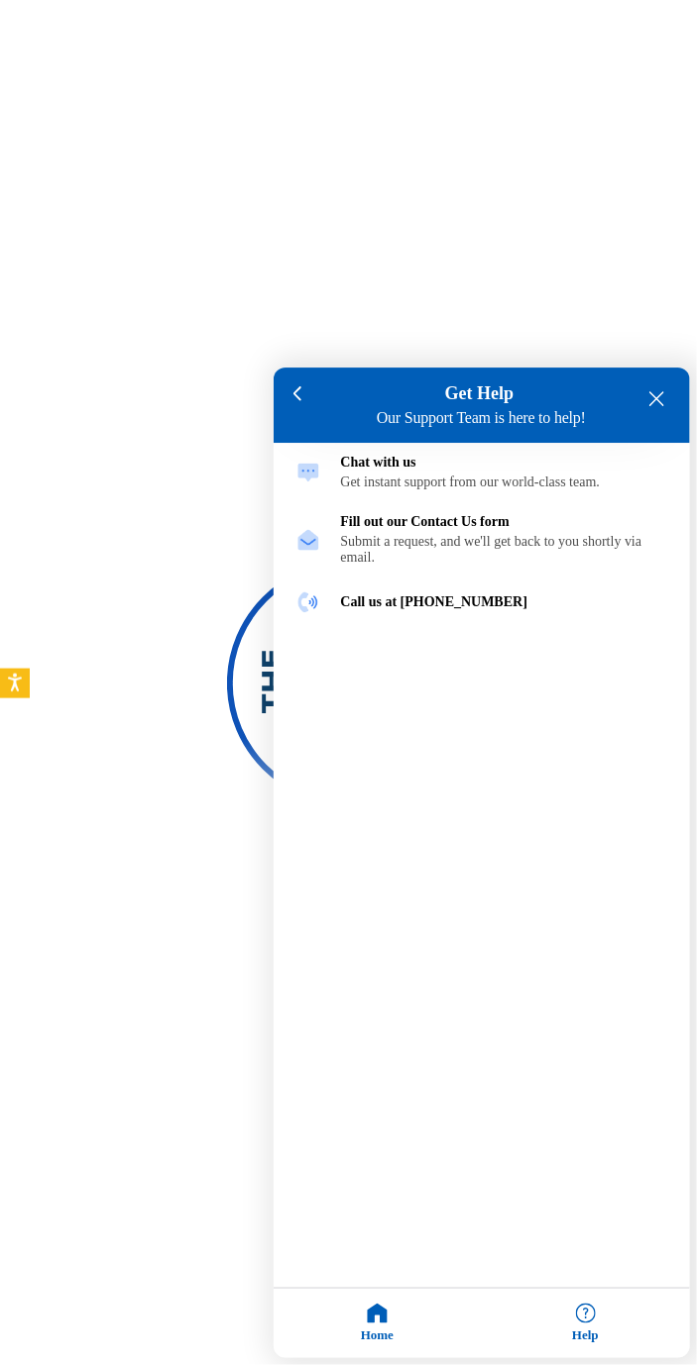
click at [658, 398] on icon "close resource center" at bounding box center [656, 399] width 15 height 15
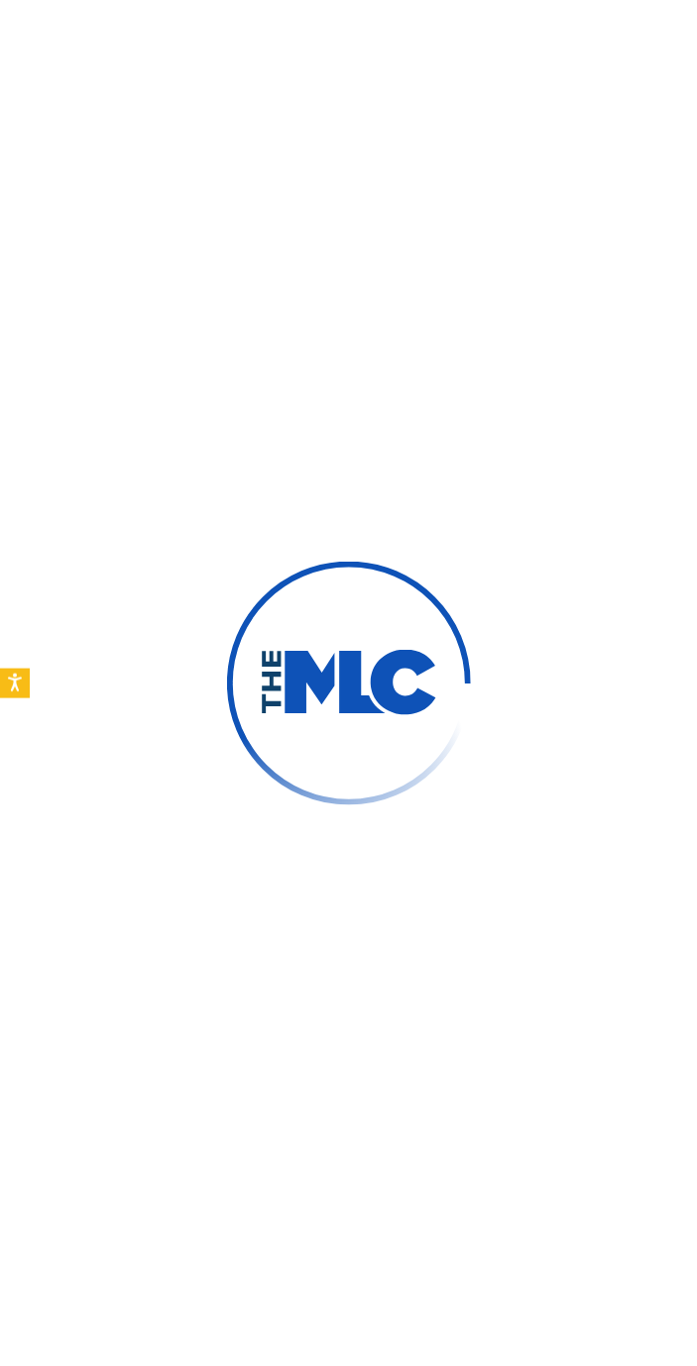
type input "[PERSON_NAME]"
type input "[EMAIL_ADDRESS][DOMAIN_NAME]"
click at [683, 1085] on div "Need help?" at bounding box center [675, 1043] width 27 height 115
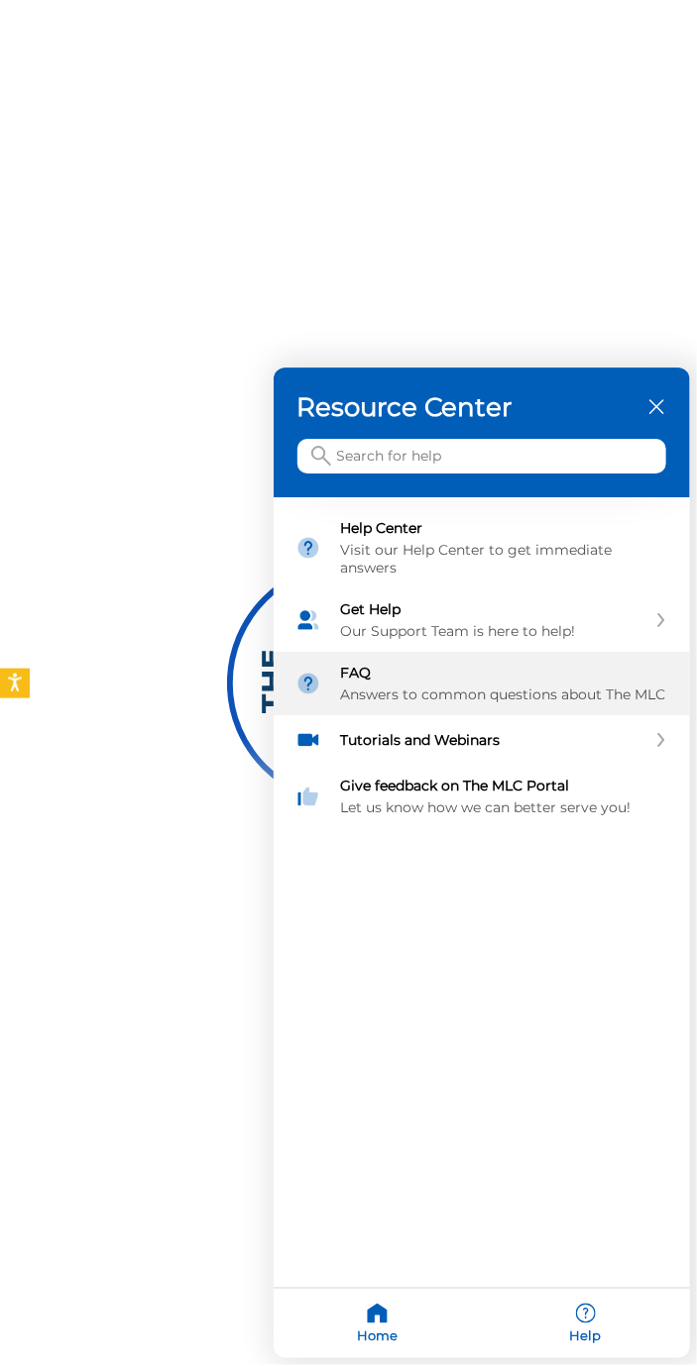
click at [535, 657] on div "FAQ Answers to common questions about The MLC" at bounding box center [481, 684] width 416 height 63
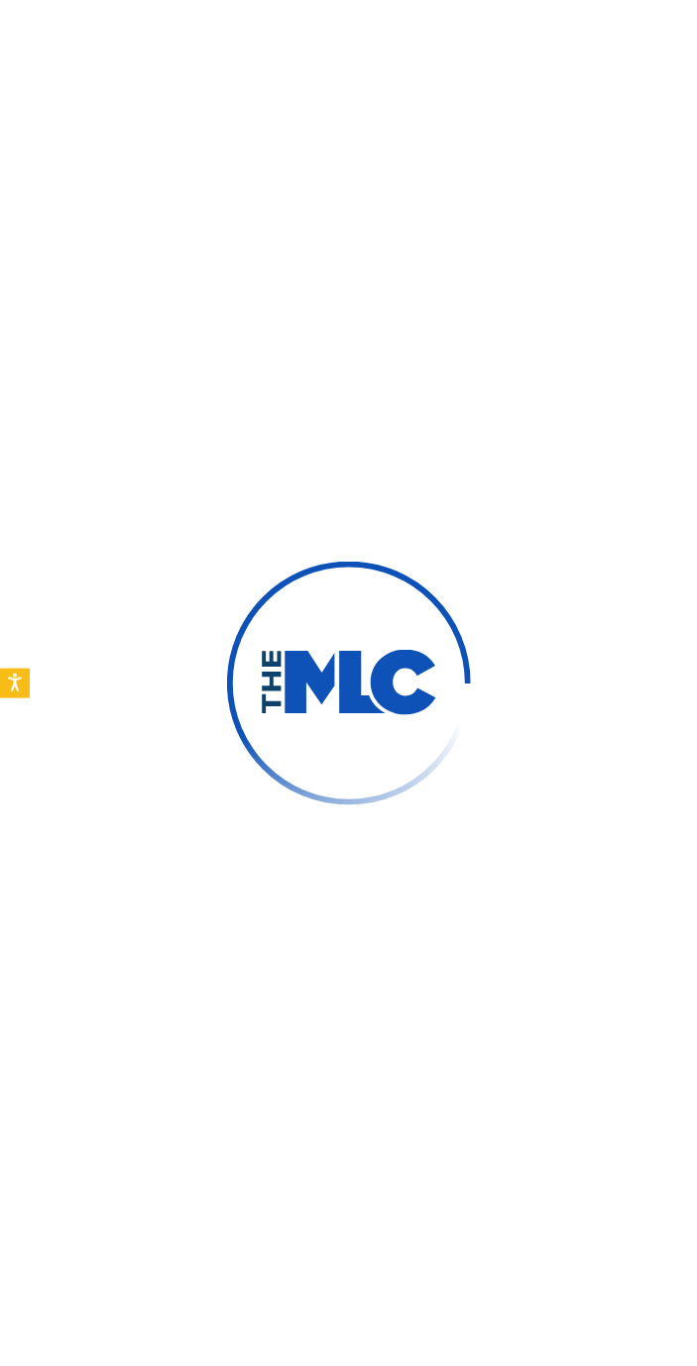
type input "[PERSON_NAME]"
type input "[EMAIL_ADDRESS][DOMAIN_NAME]"
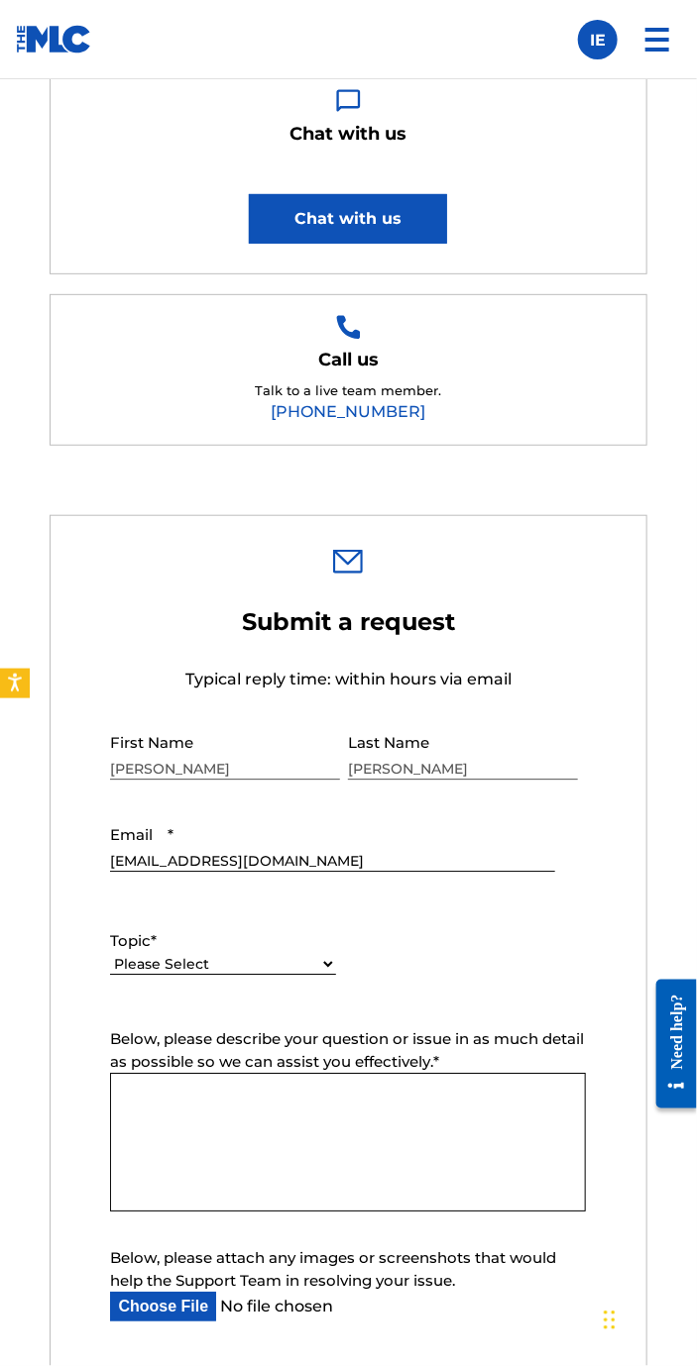
scroll to position [662, 0]
click at [272, 964] on select "Please Select I need help with my account I need help with managing my catalog …" at bounding box center [223, 964] width 226 height 21
select select "I need help with my account"
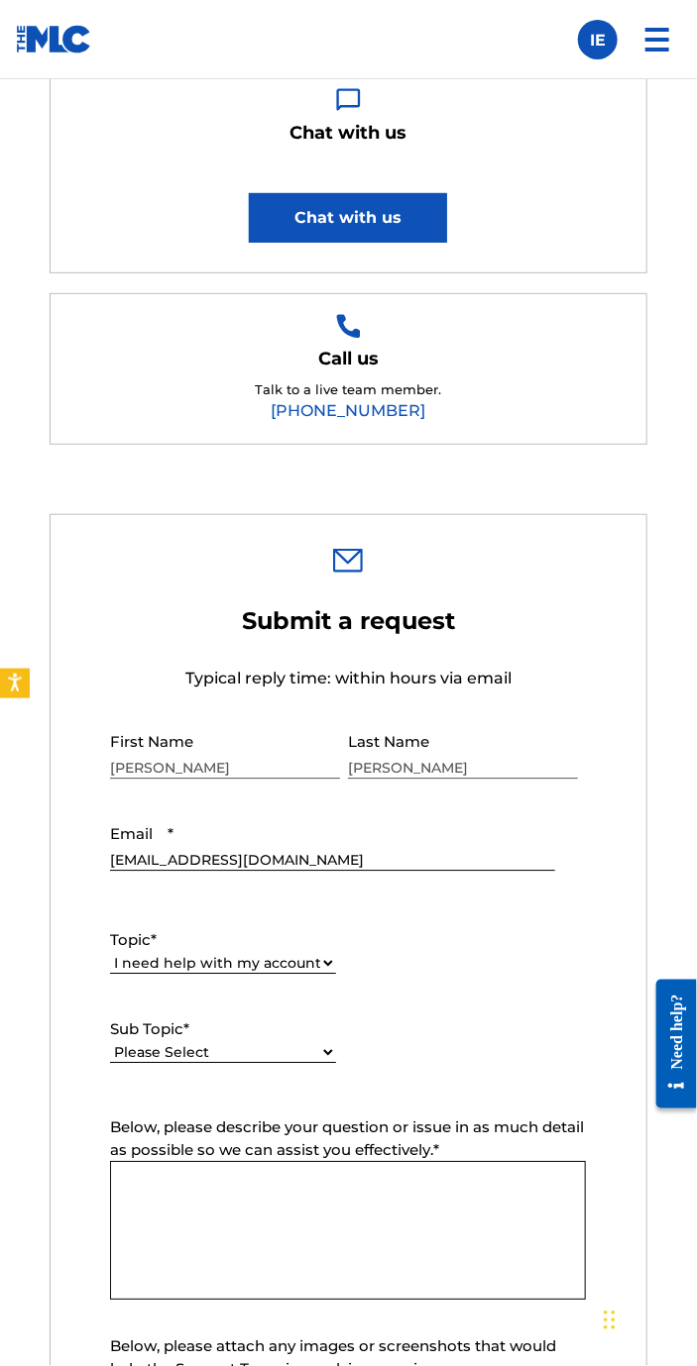
click at [281, 1060] on select "Please Select I need help with my user account I can't log in to my user accoun…" at bounding box center [223, 1053] width 226 height 21
select select "I need help with my Member account"
click at [351, 1230] on textarea "Below, please describe your question or issue in as much detail as possible so …" at bounding box center [348, 1231] width 476 height 139
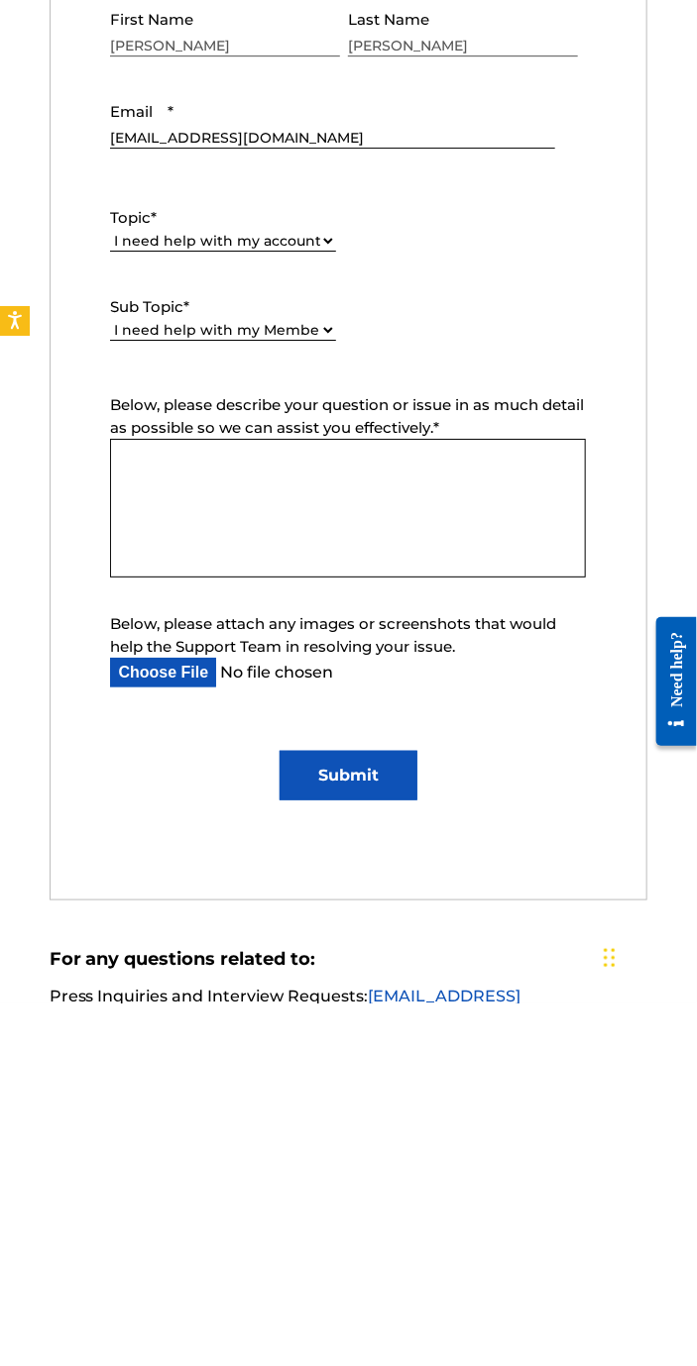
scroll to position [1029, 0]
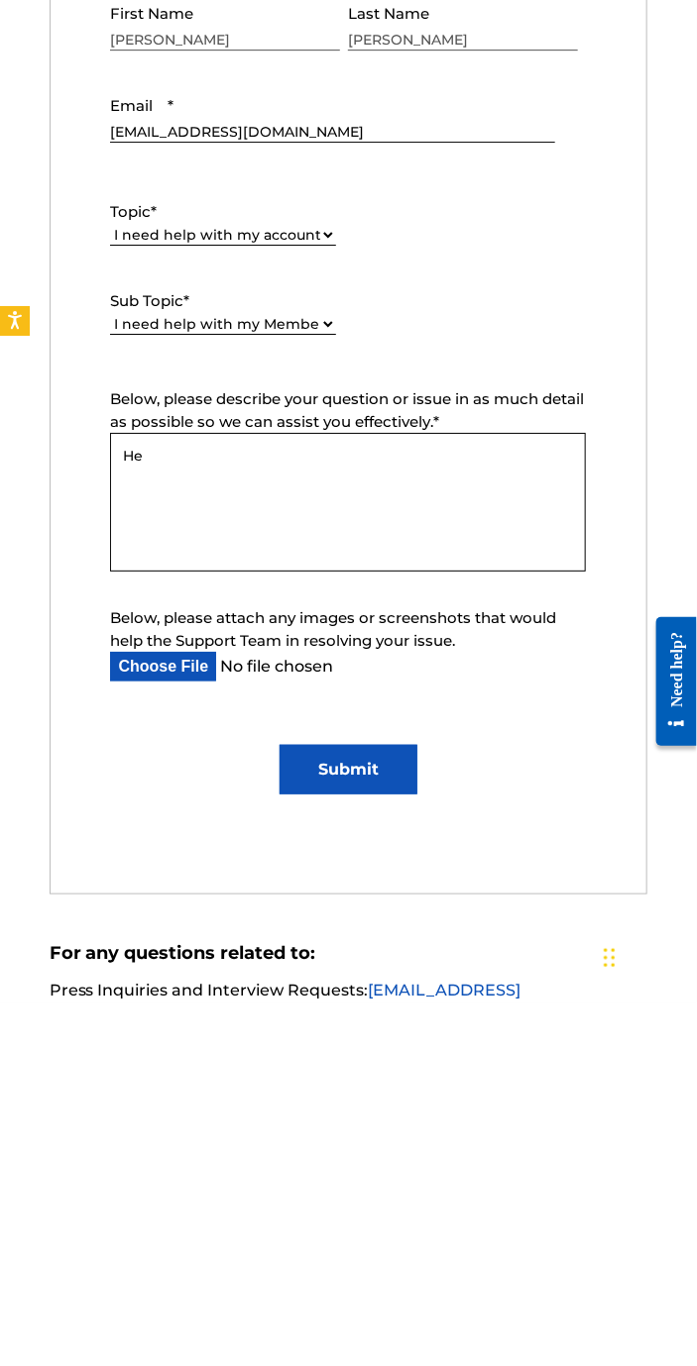
type textarea "H"
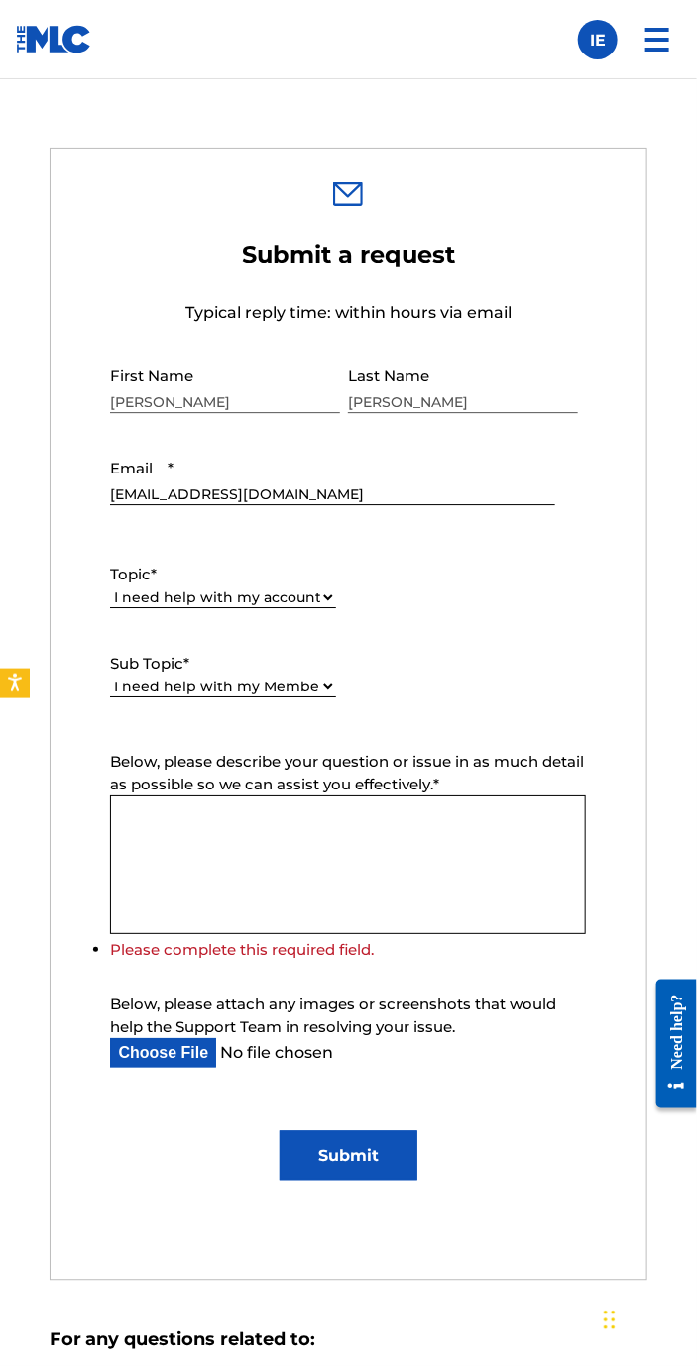
click at [358, 842] on textarea "Below, please describe your question or issue in as much detail as possible so …" at bounding box center [348, 865] width 476 height 139
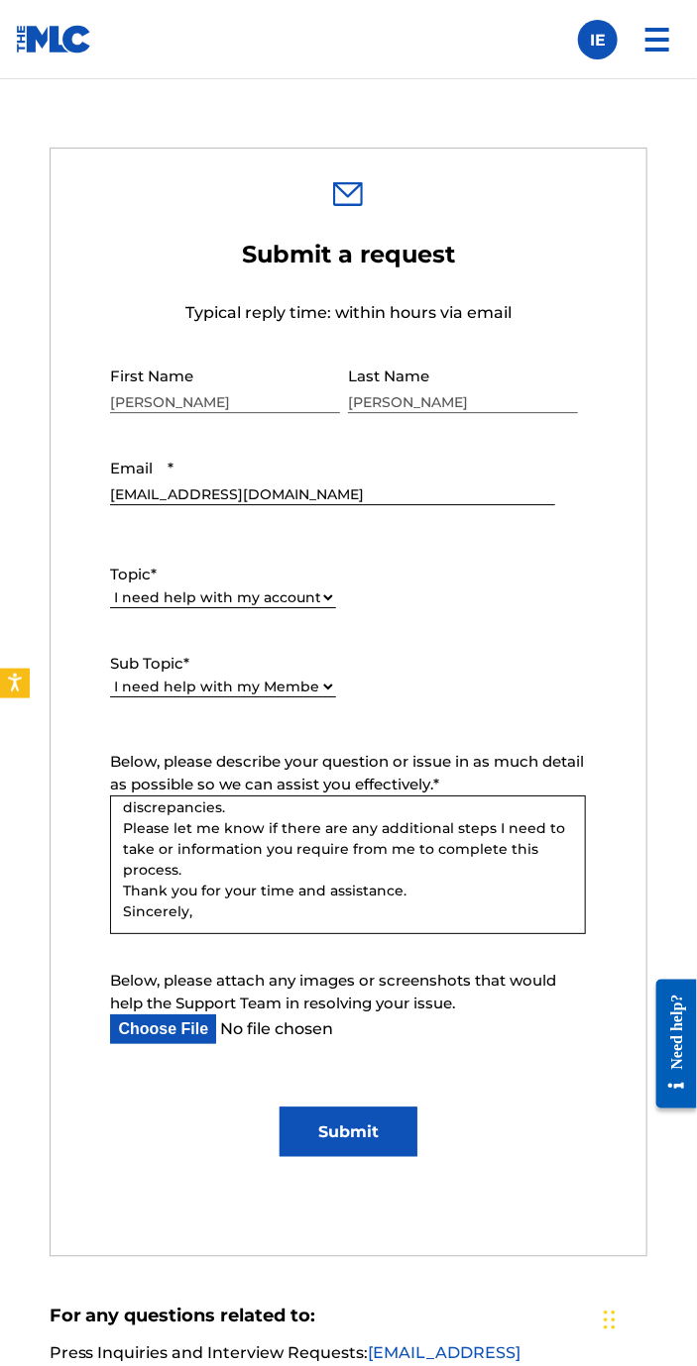
scroll to position [205, 0]
type textarea "Dear The MLC, I am writing to formally request a stage name change in your syst…"
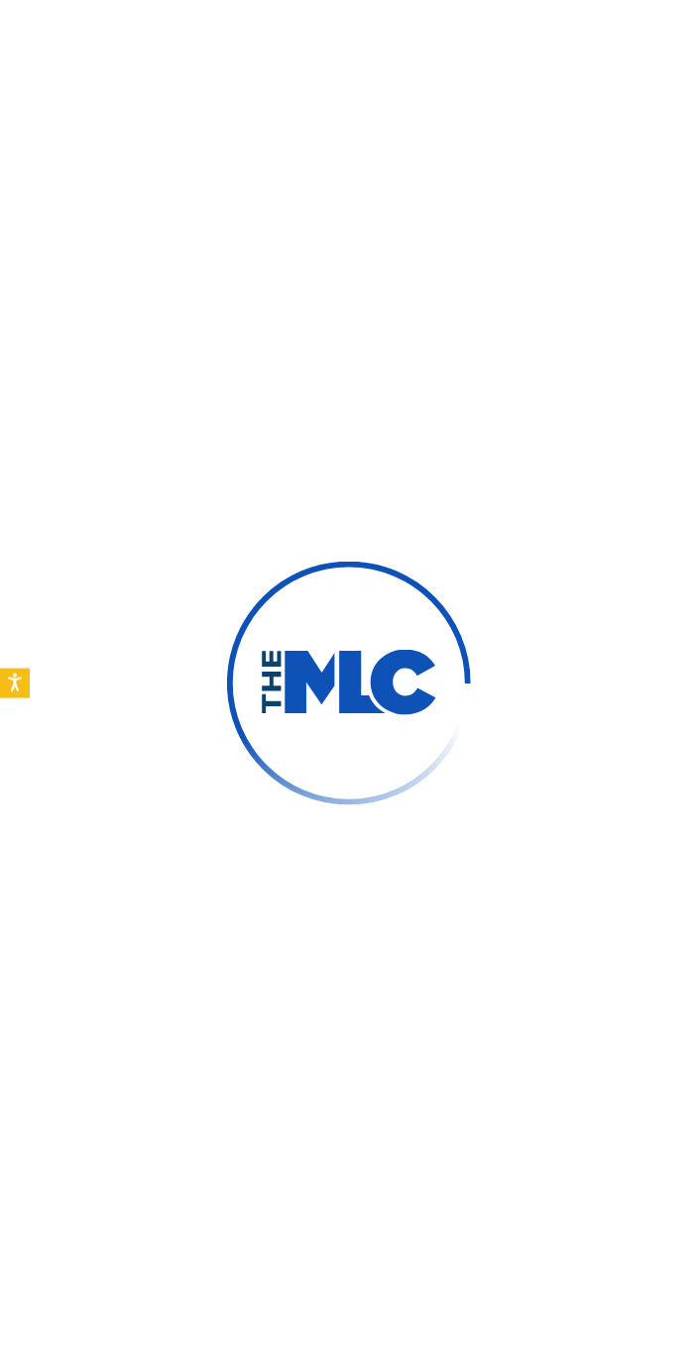
type input "[PERSON_NAME]"
type input "[EMAIL_ADDRESS][DOMAIN_NAME]"
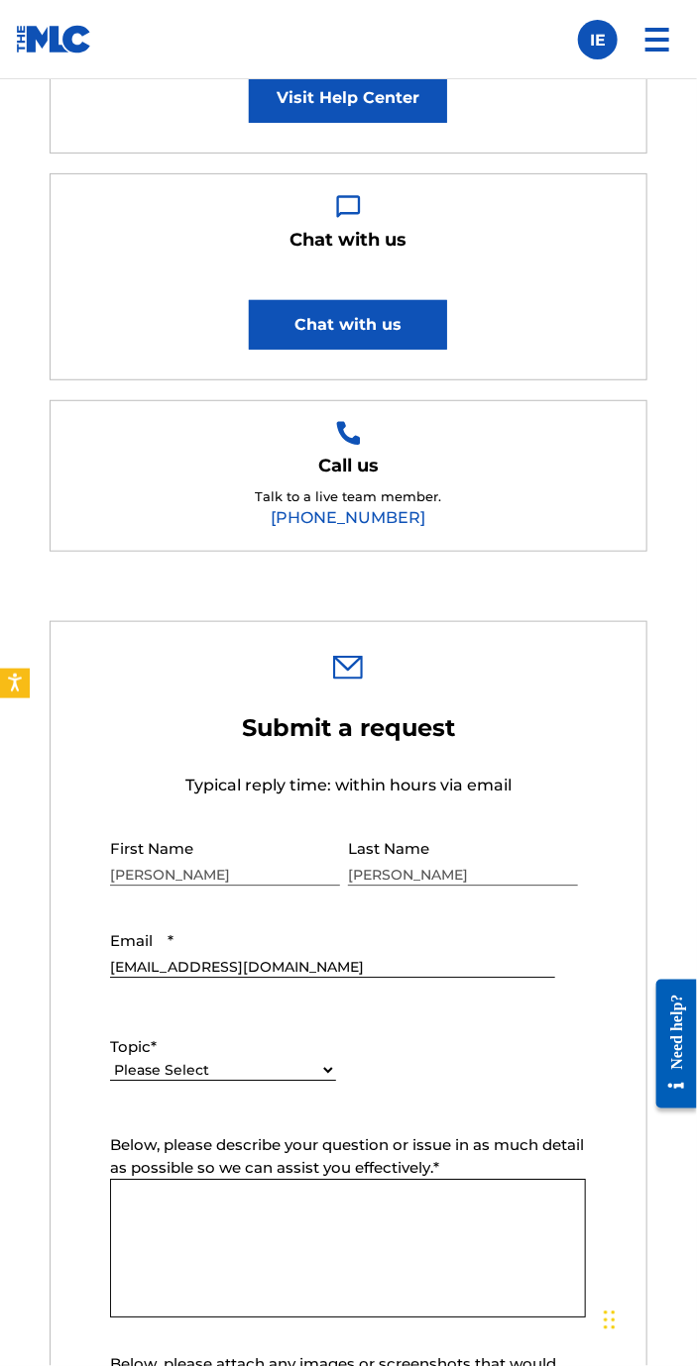
scroll to position [598, 0]
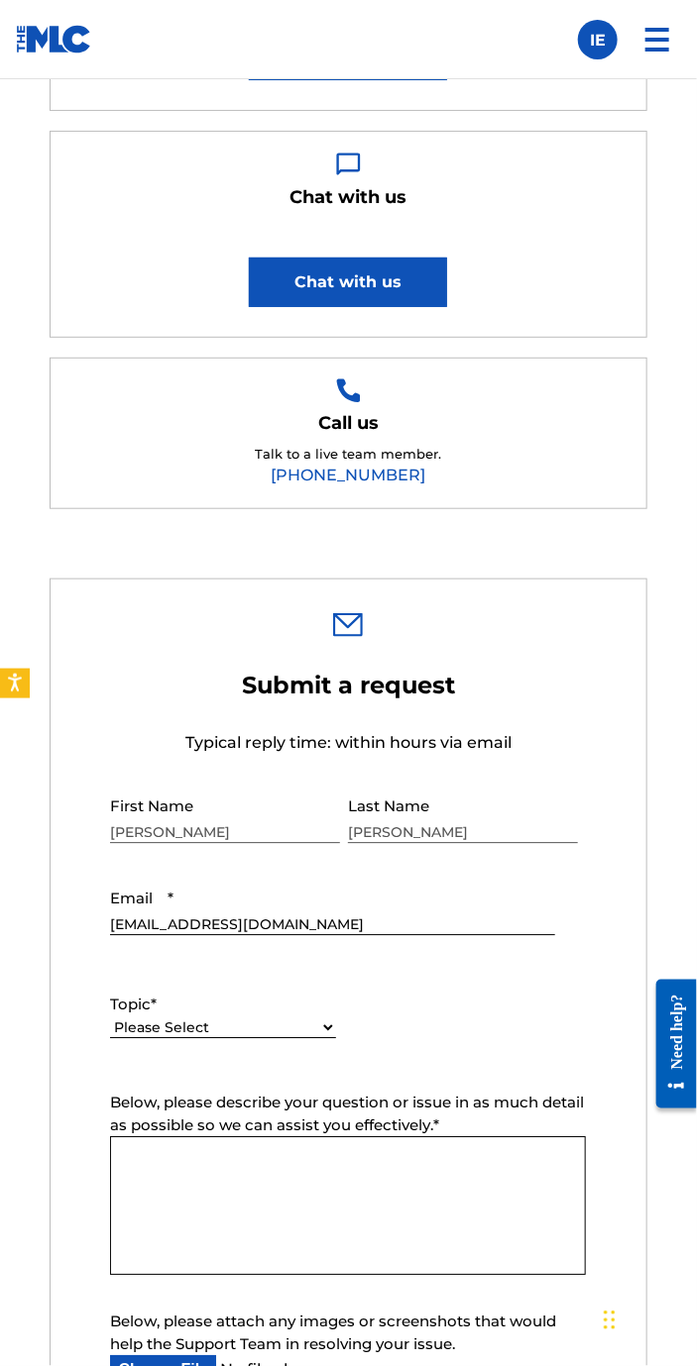
click at [286, 1022] on select "Please Select I need help with my account I need help with managing my catalog …" at bounding box center [223, 1029] width 226 height 21
select select "I need help with my account"
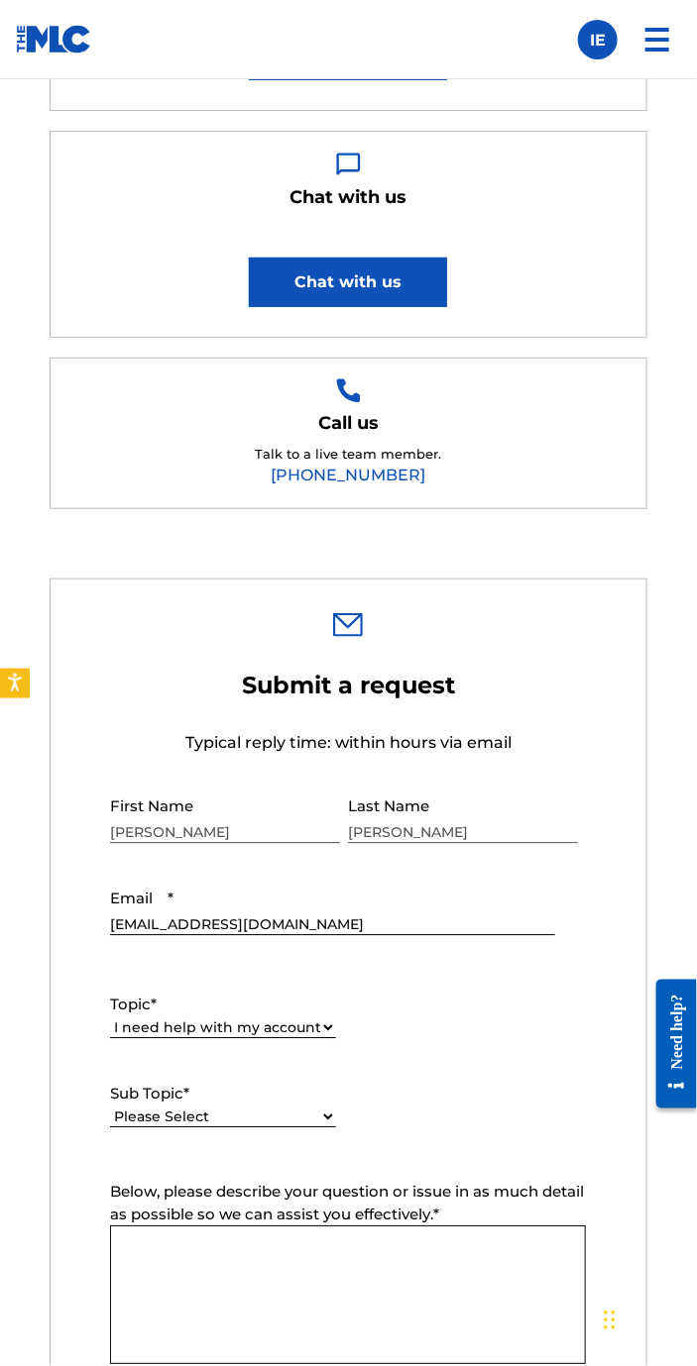
click at [269, 1123] on select "Please Select I need help with my user account I can't log in to my user accoun…" at bounding box center [223, 1118] width 226 height 21
select select "I need help with my Member account"
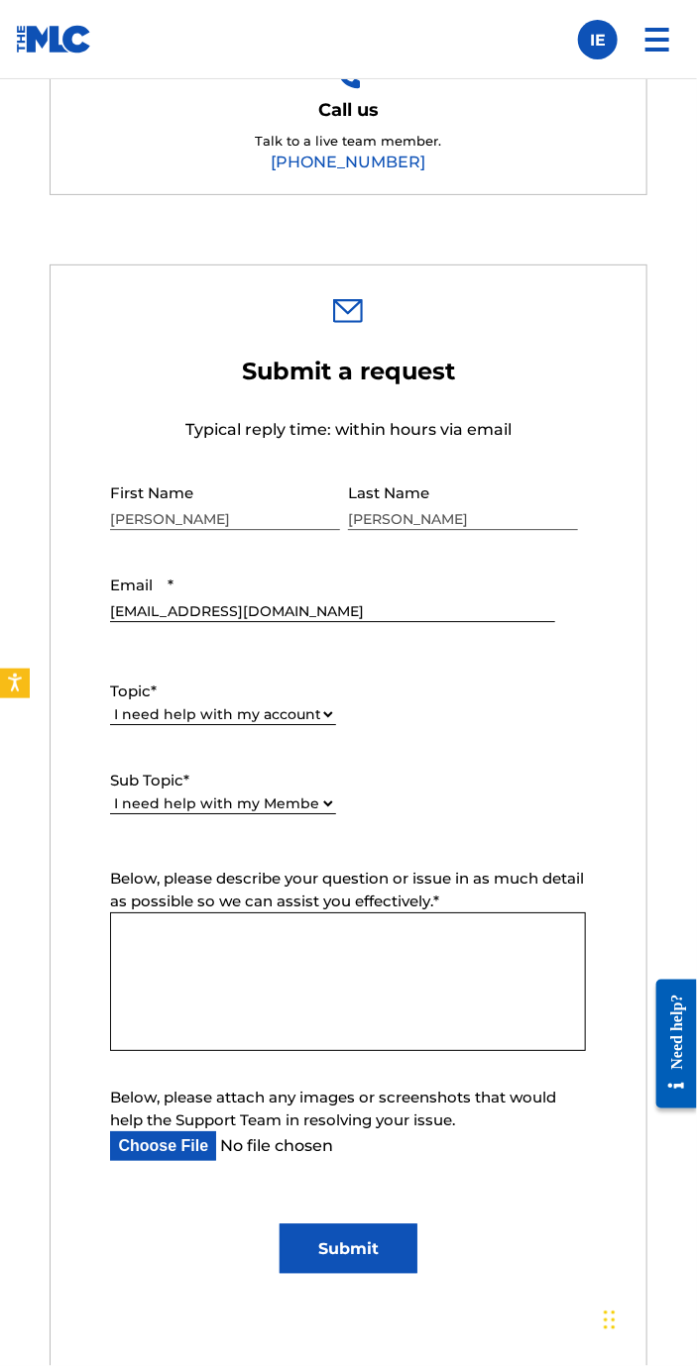
click at [349, 965] on textarea "Below, please describe your question or issue in as much detail as possible so …" at bounding box center [348, 982] width 476 height 139
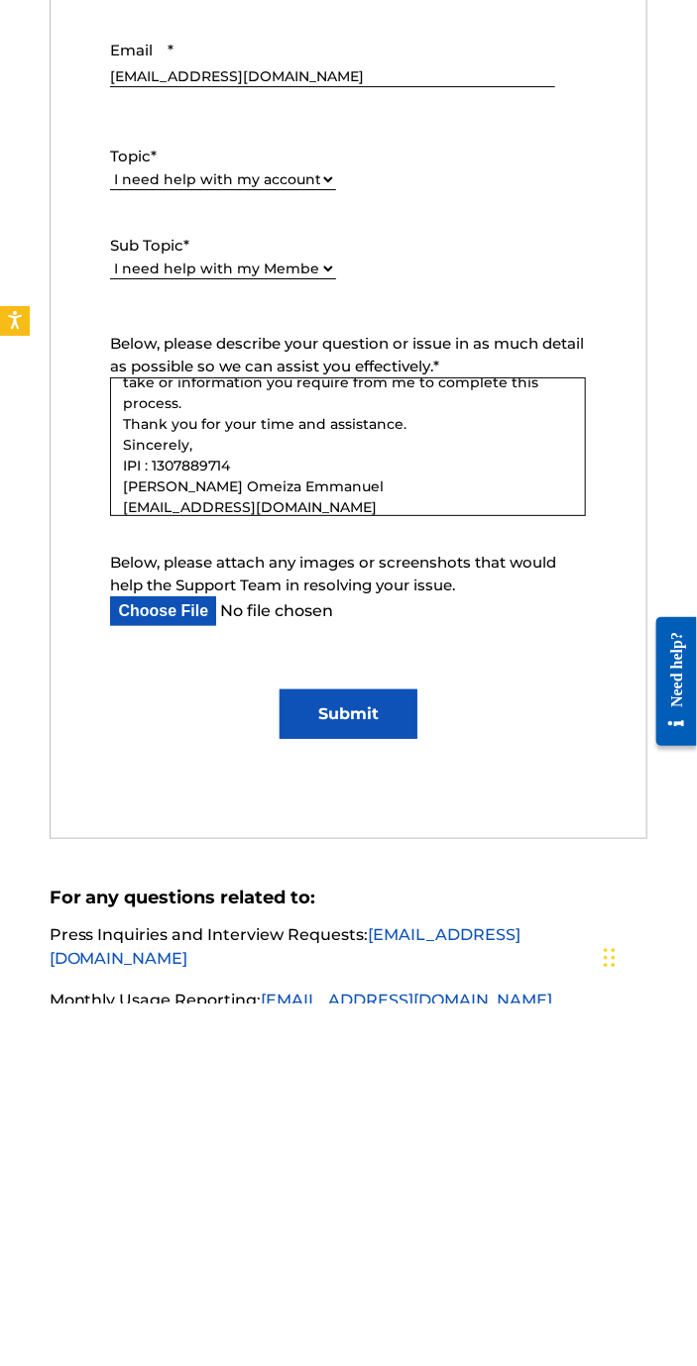
scroll to position [1087, 0]
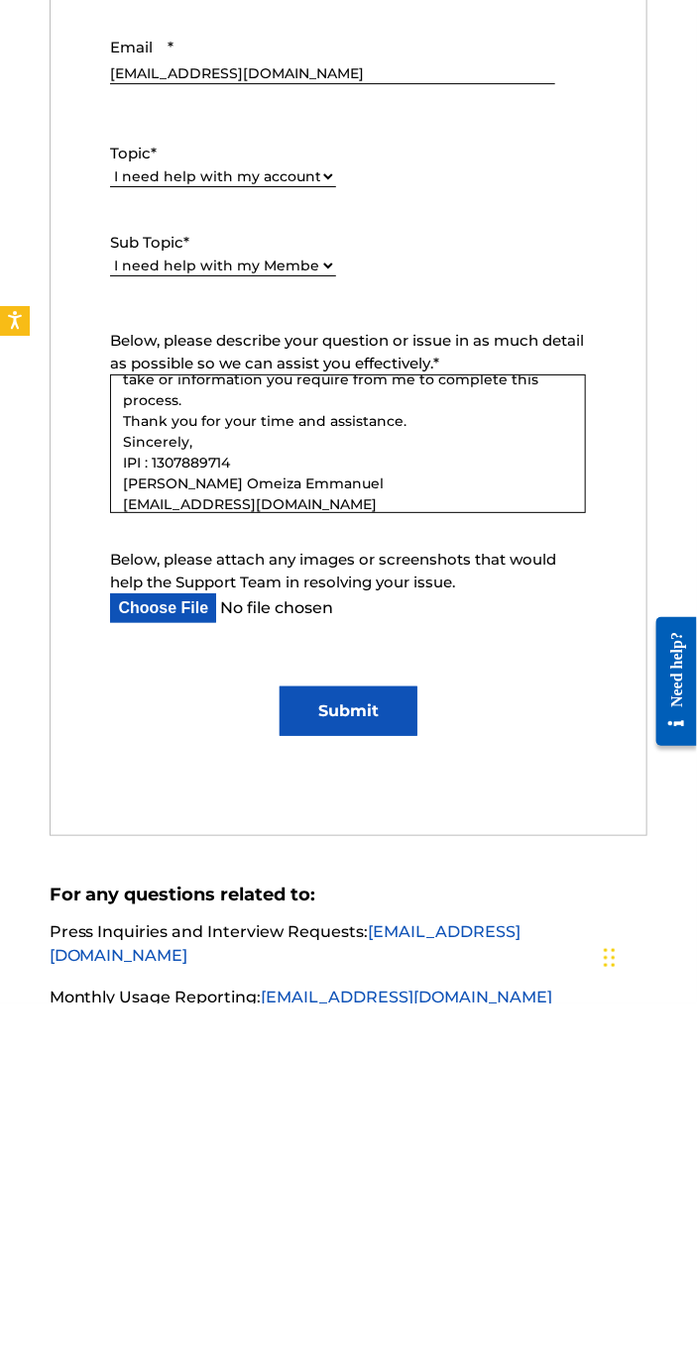
type textarea "Dear The MLC, I am writing to formally request a stage name change in your syst…"
click at [157, 968] on input "Below, please attach any images or screenshots that would help the Support Team…" at bounding box center [332, 971] width 444 height 30
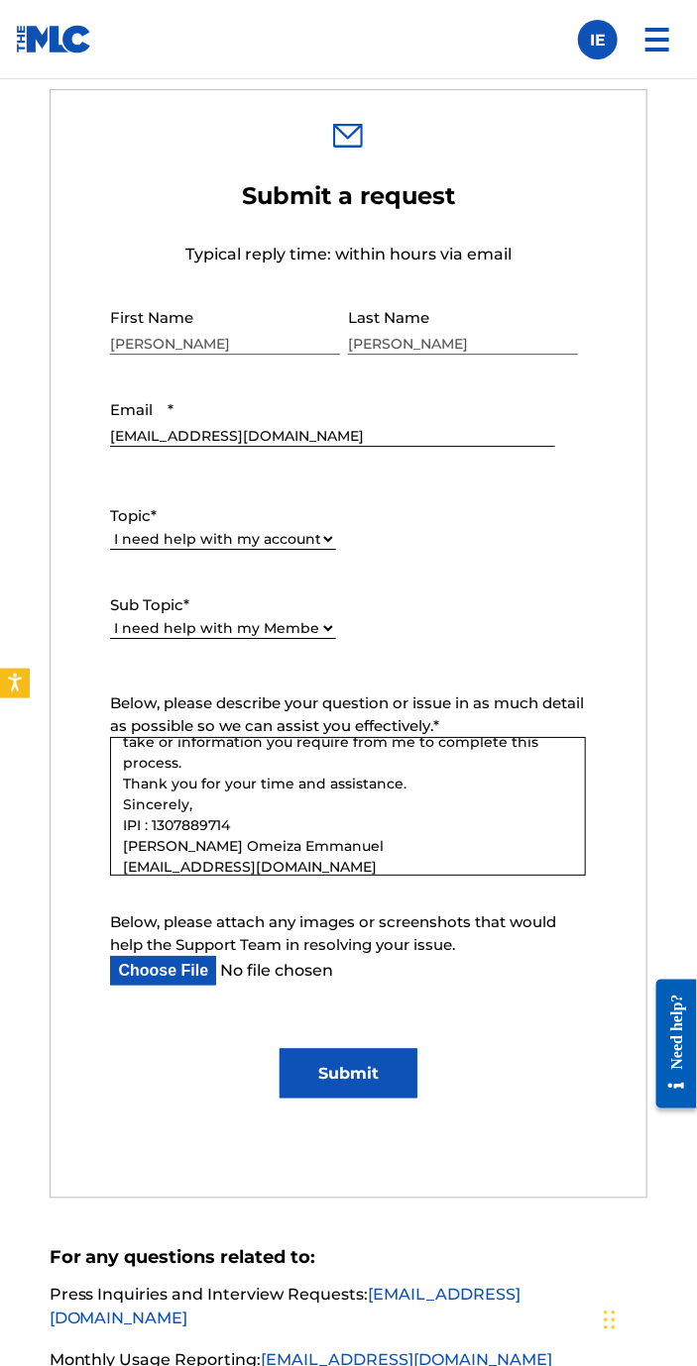
type input "C:\fakepath\Screenshot_2025_0819_114033.png"
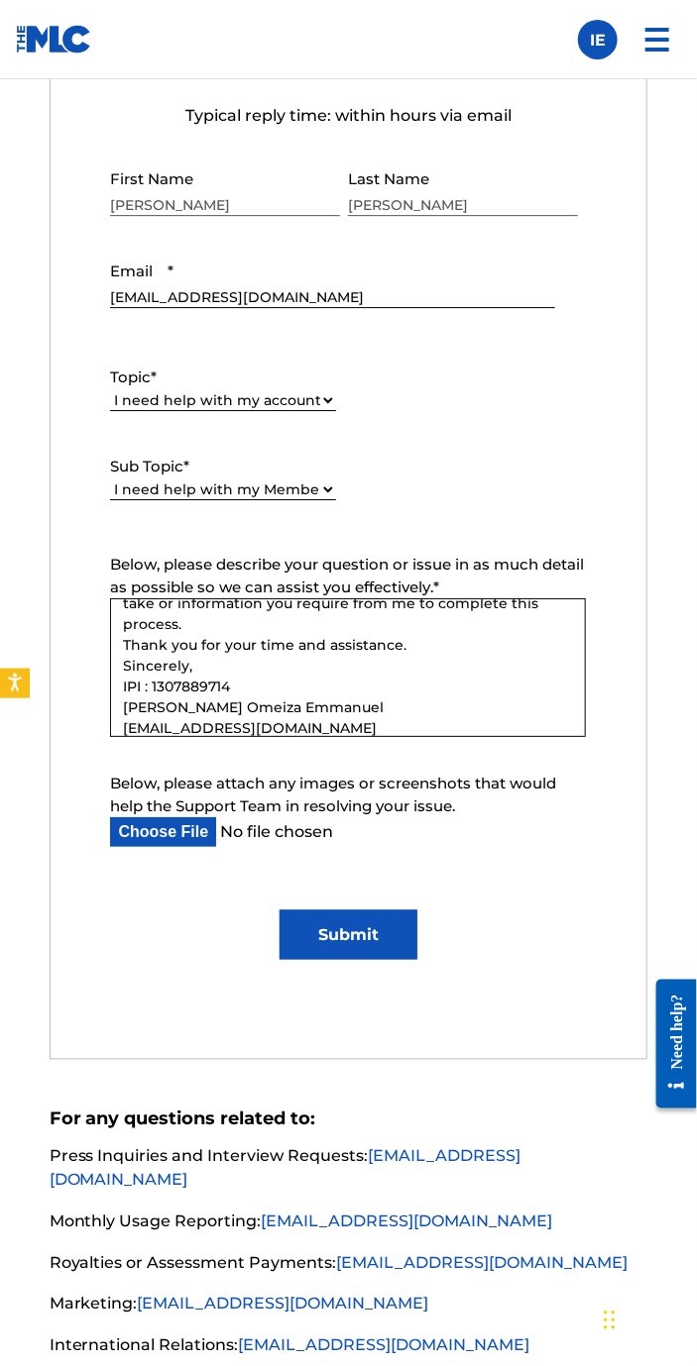
scroll to position [1228, 0]
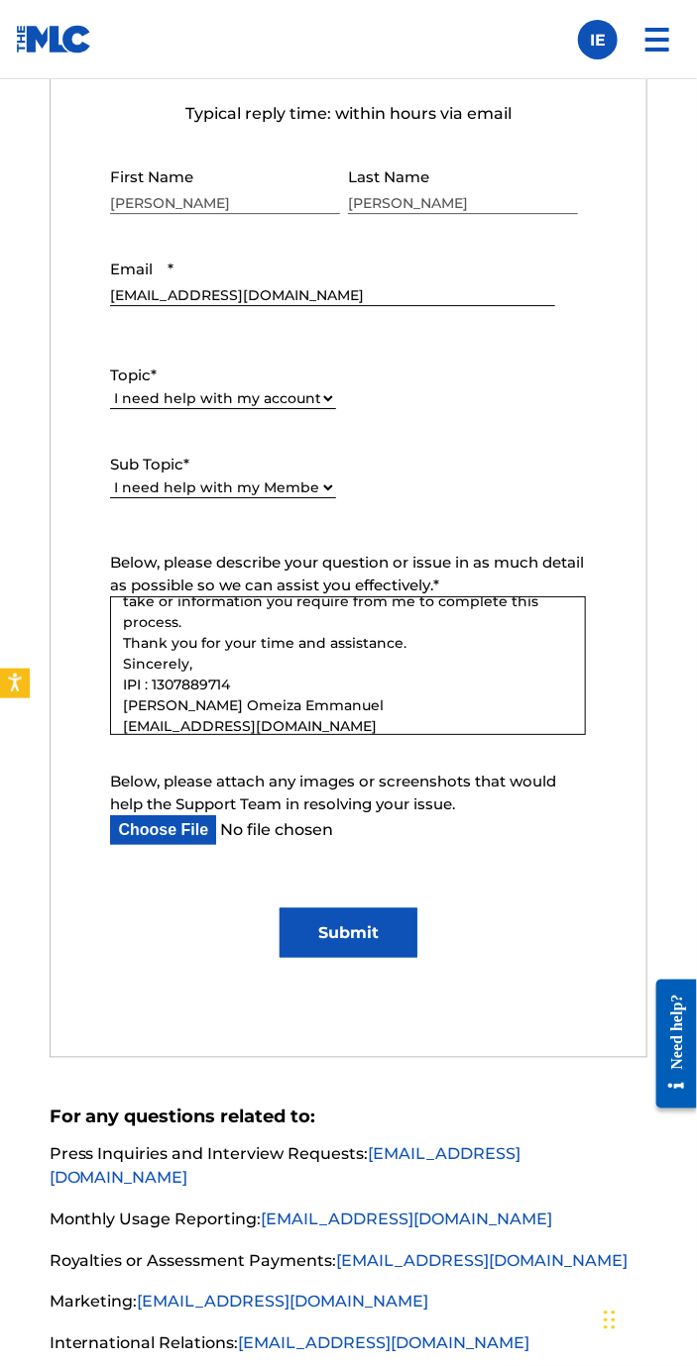
click at [372, 940] on input "Submit" at bounding box center [347, 934] width 137 height 50
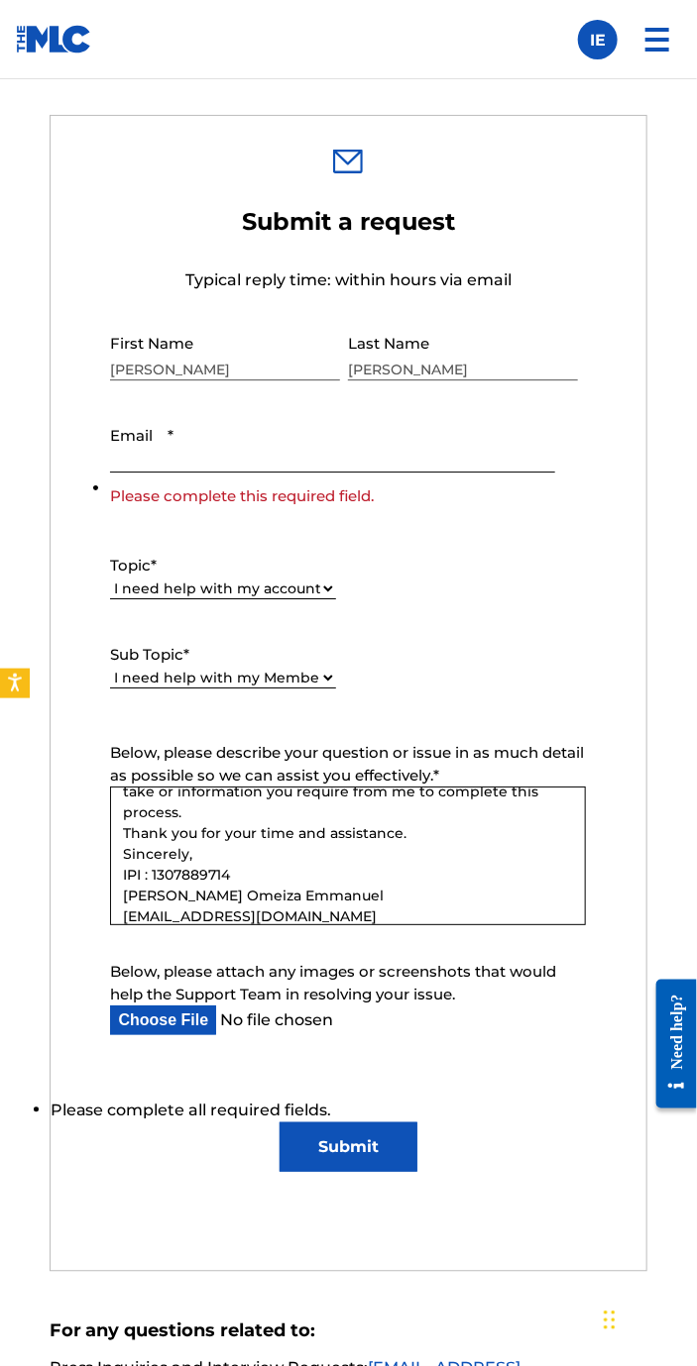
scroll to position [1055, 0]
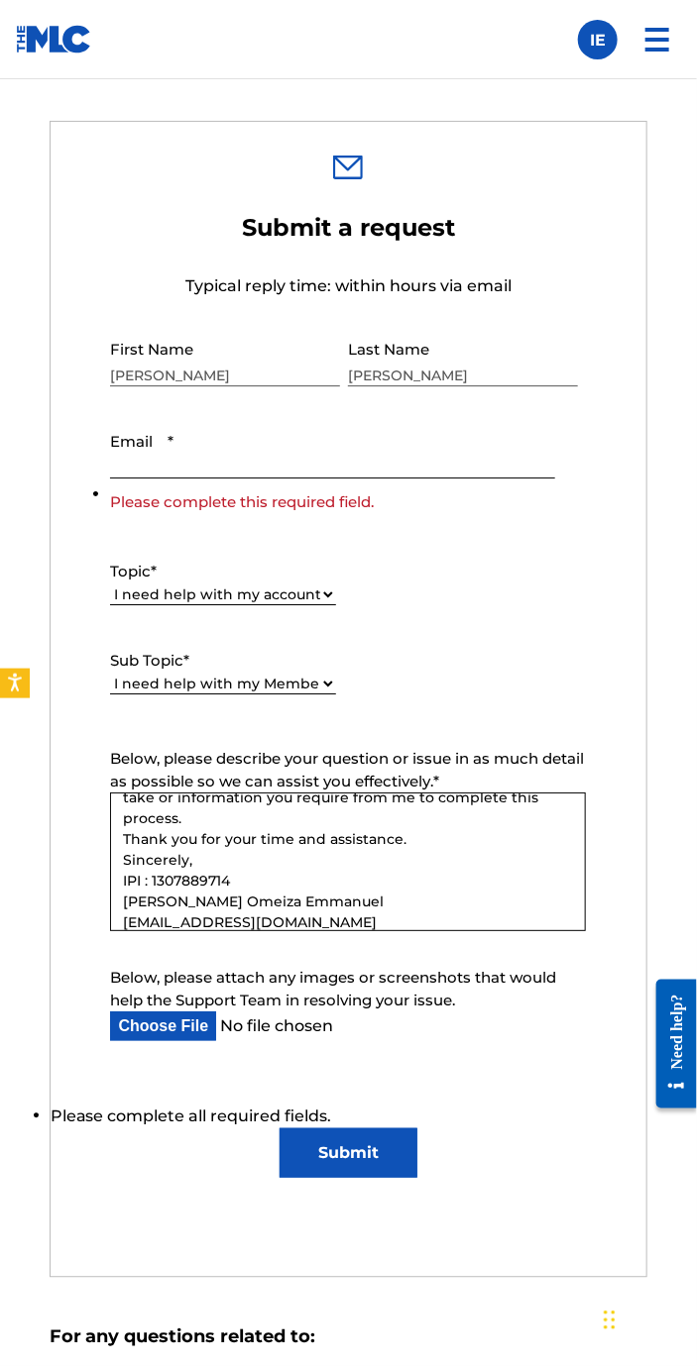
click at [282, 457] on input "Email *" at bounding box center [332, 450] width 444 height 56
type input "[EMAIL_ADDRESS][DOMAIN_NAME]"
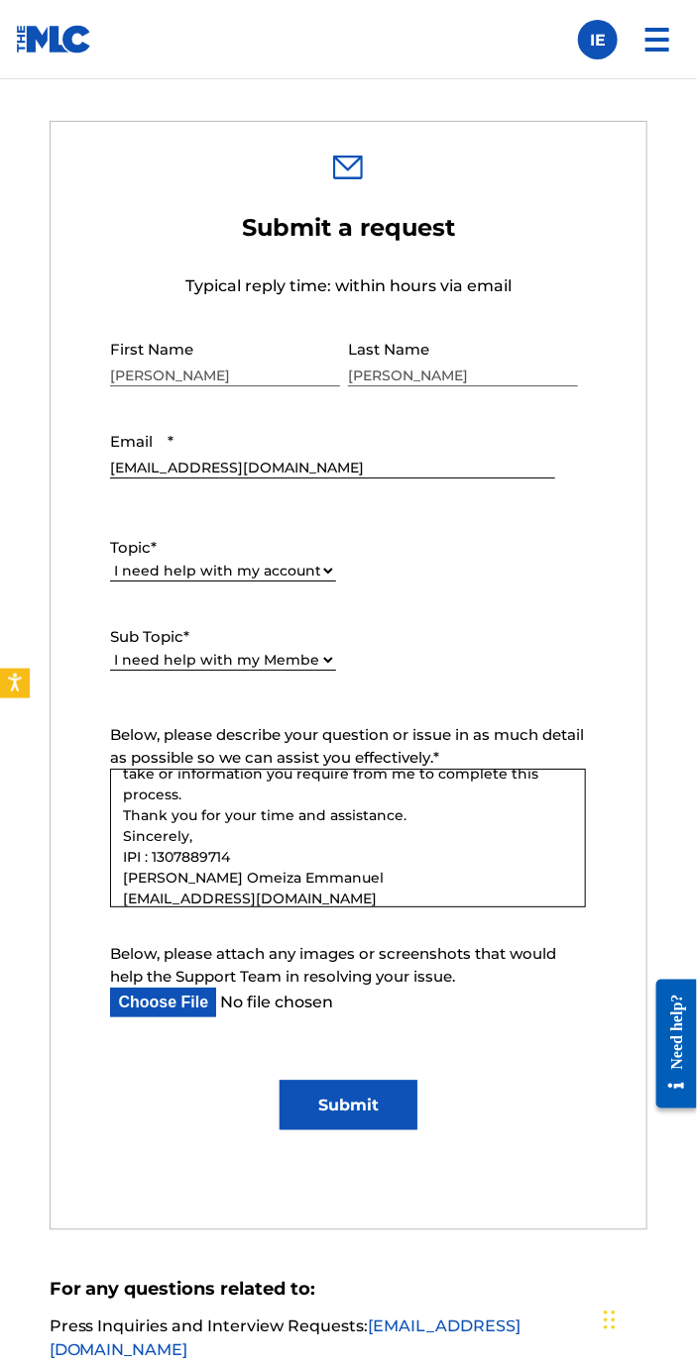
click at [363, 1105] on input "Submit" at bounding box center [347, 1106] width 137 height 50
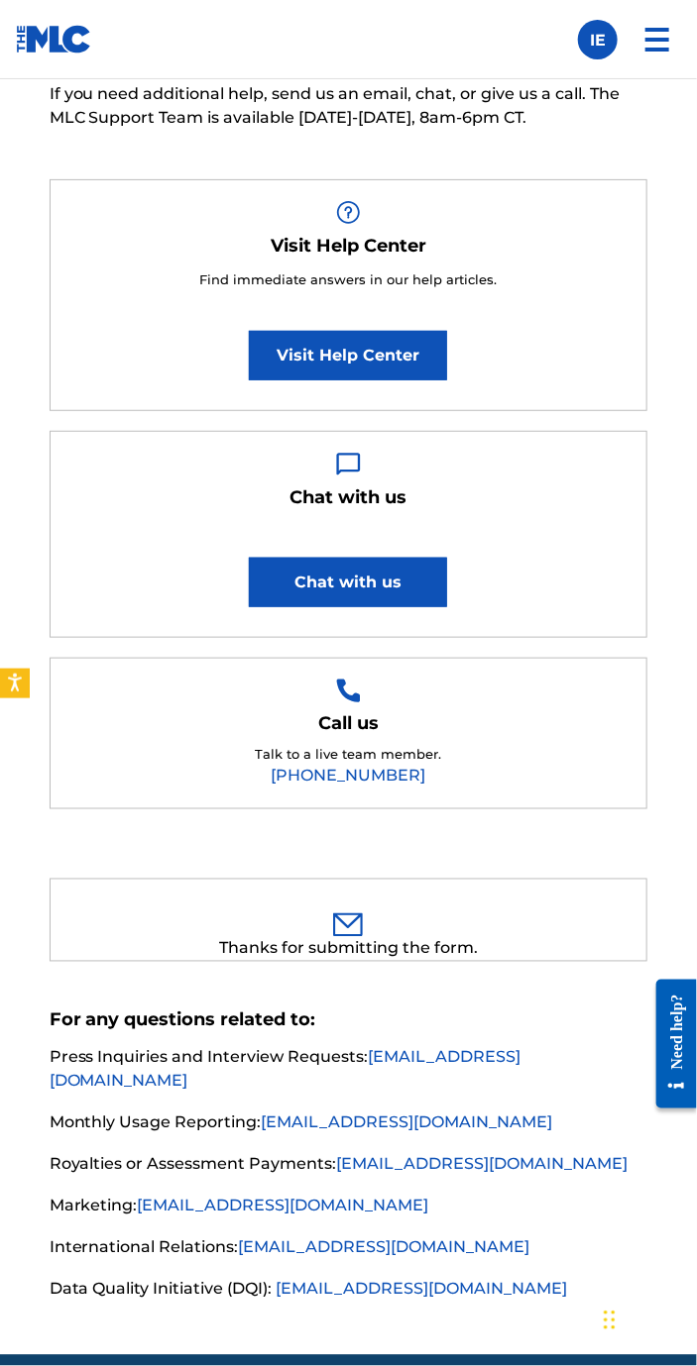
scroll to position [0, 0]
